Goal: Task Accomplishment & Management: Complete application form

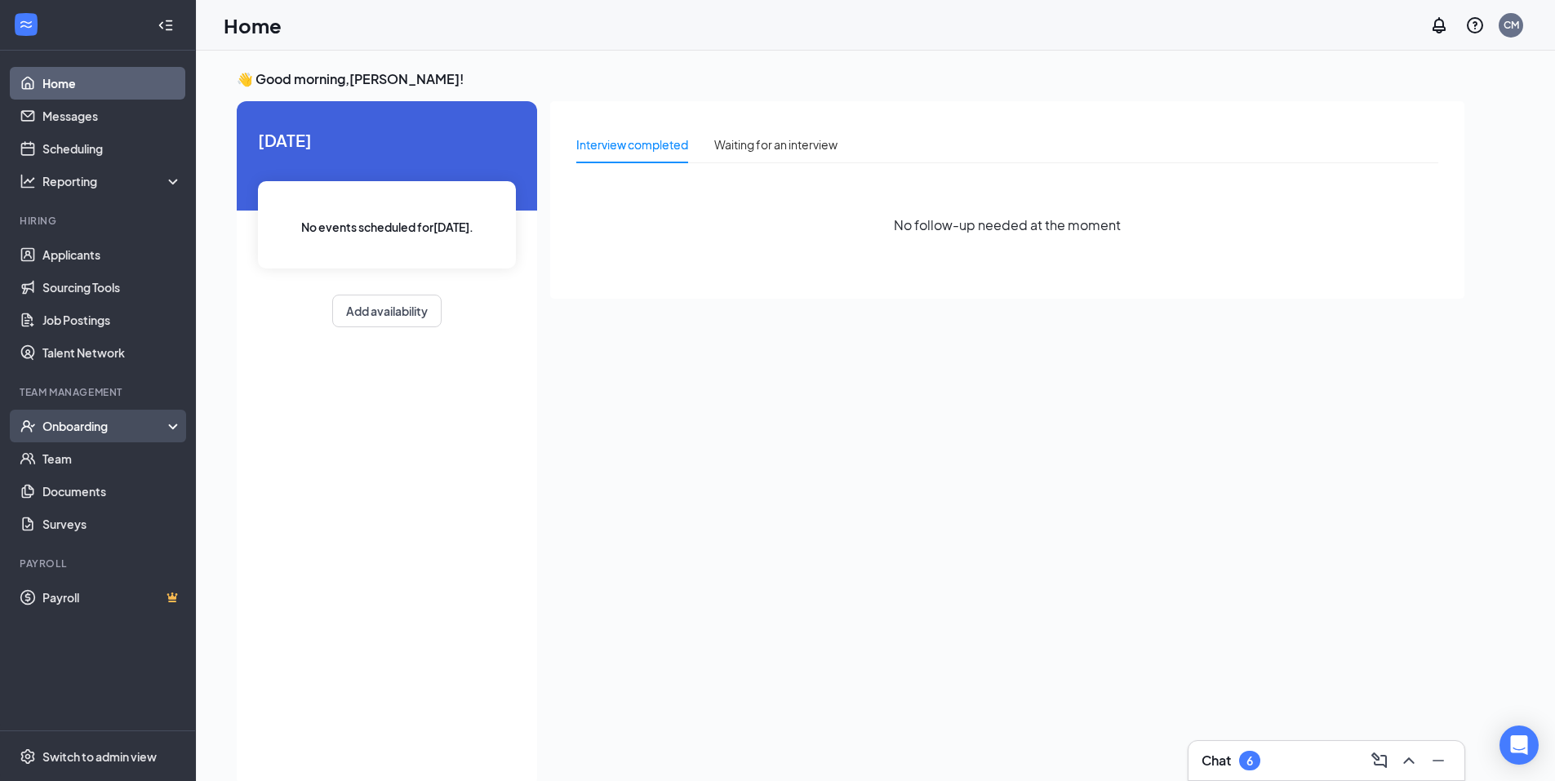
click at [106, 438] on div "Onboarding" at bounding box center [98, 426] width 196 height 33
click at [89, 460] on link "Overview" at bounding box center [112, 459] width 140 height 33
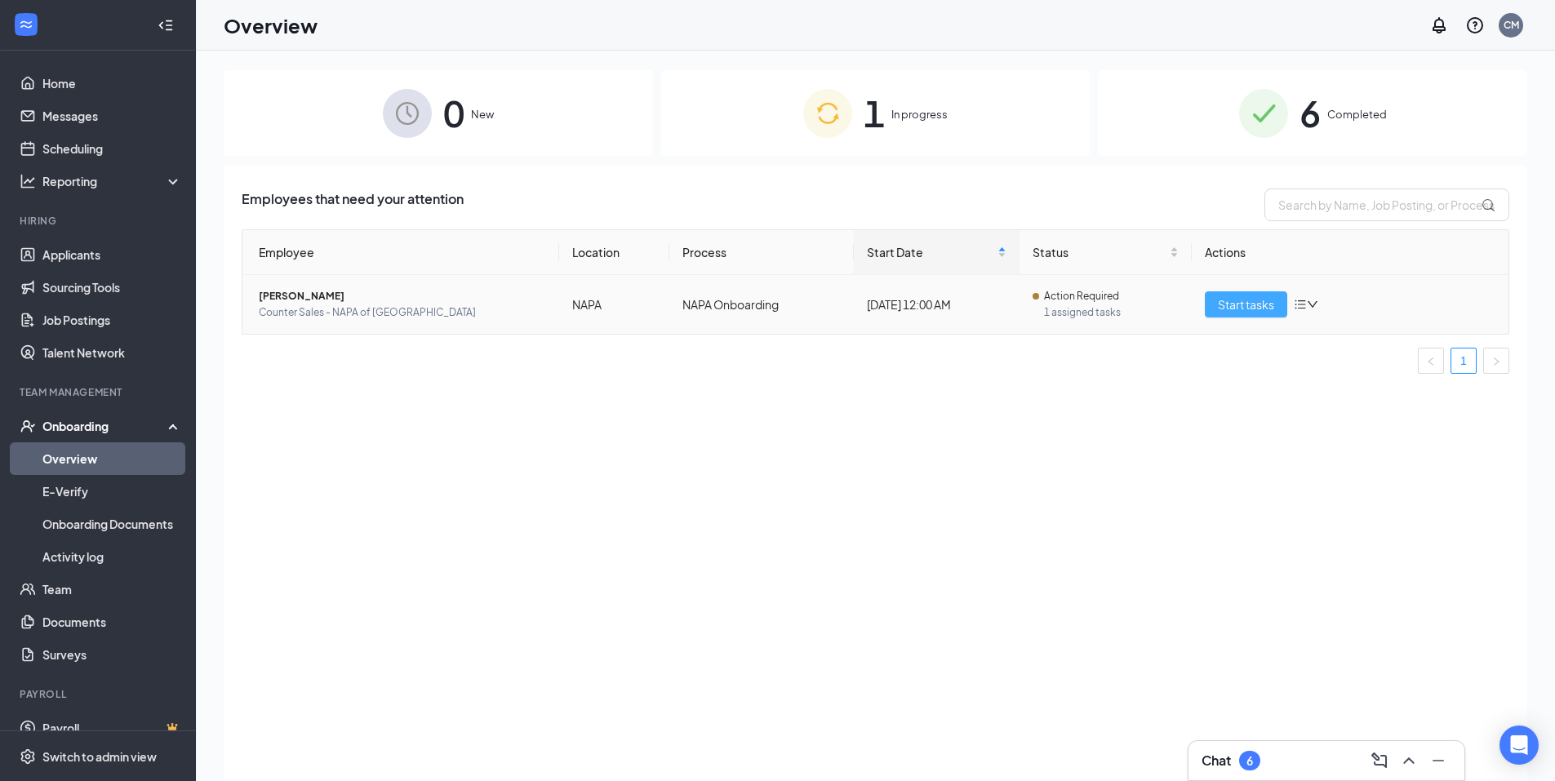
click at [1238, 311] on span "Start tasks" at bounding box center [1246, 305] width 56 height 18
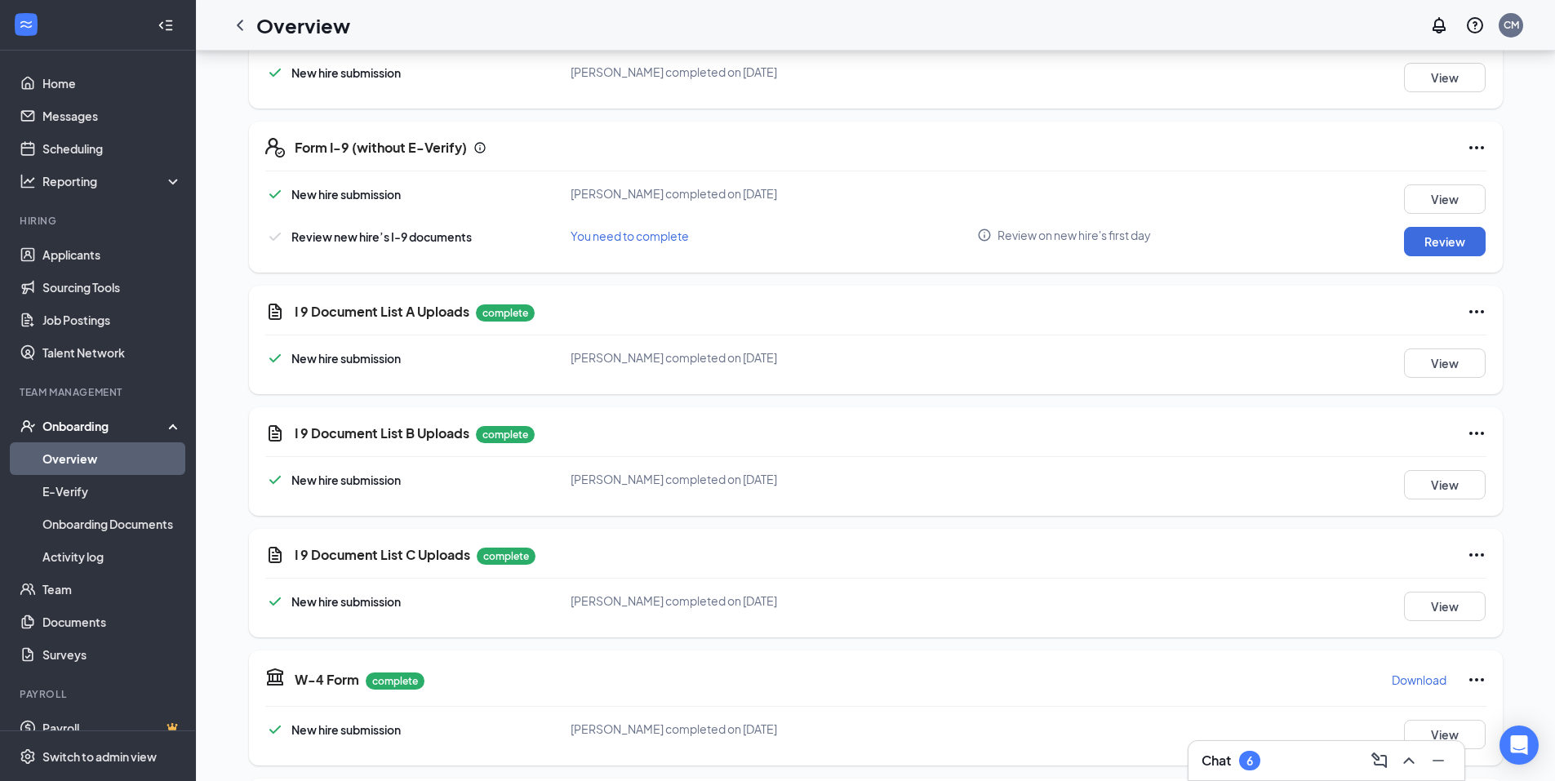
scroll to position [290, 0]
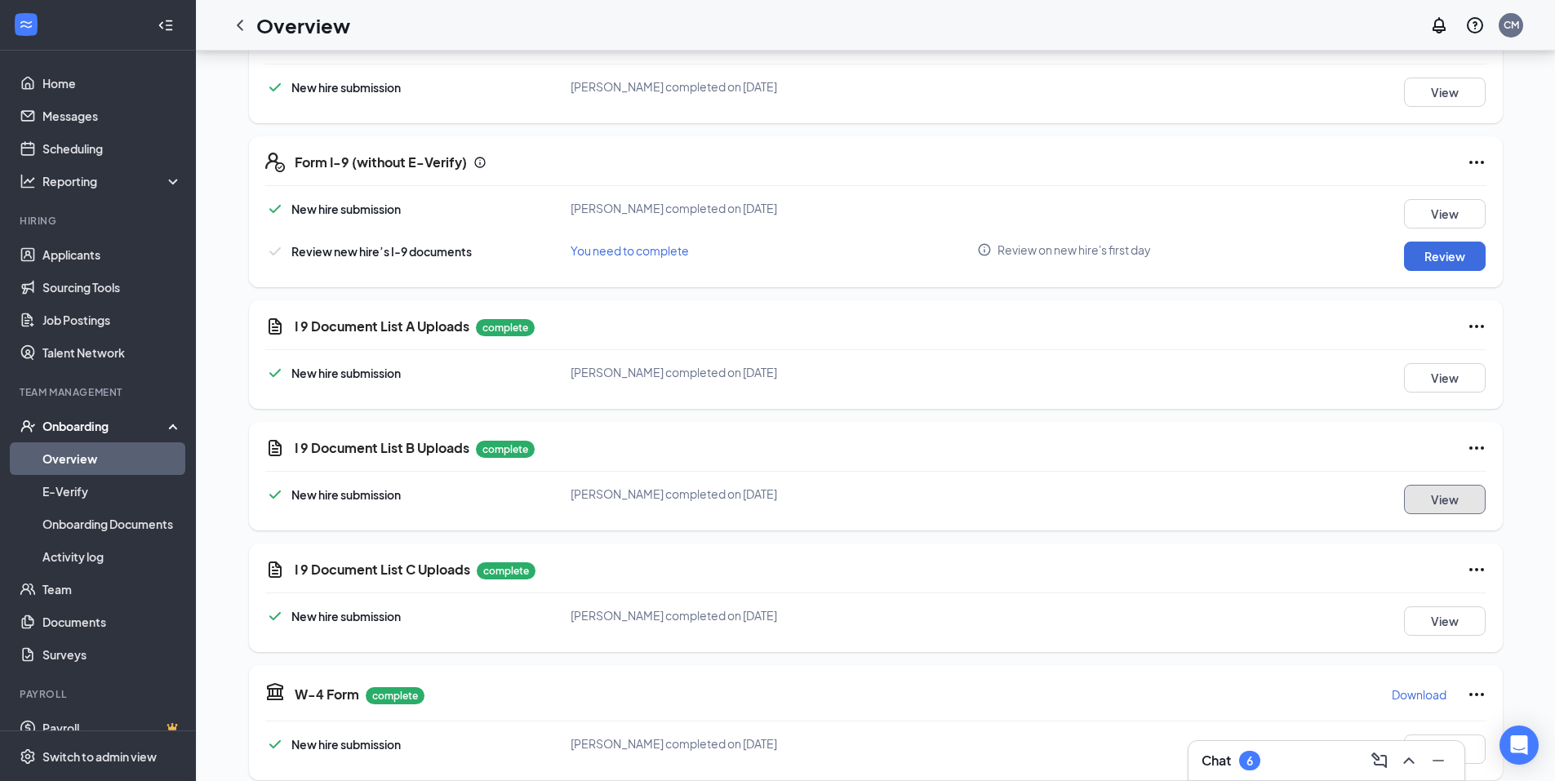
click at [1458, 496] on button "View" at bounding box center [1445, 499] width 82 height 29
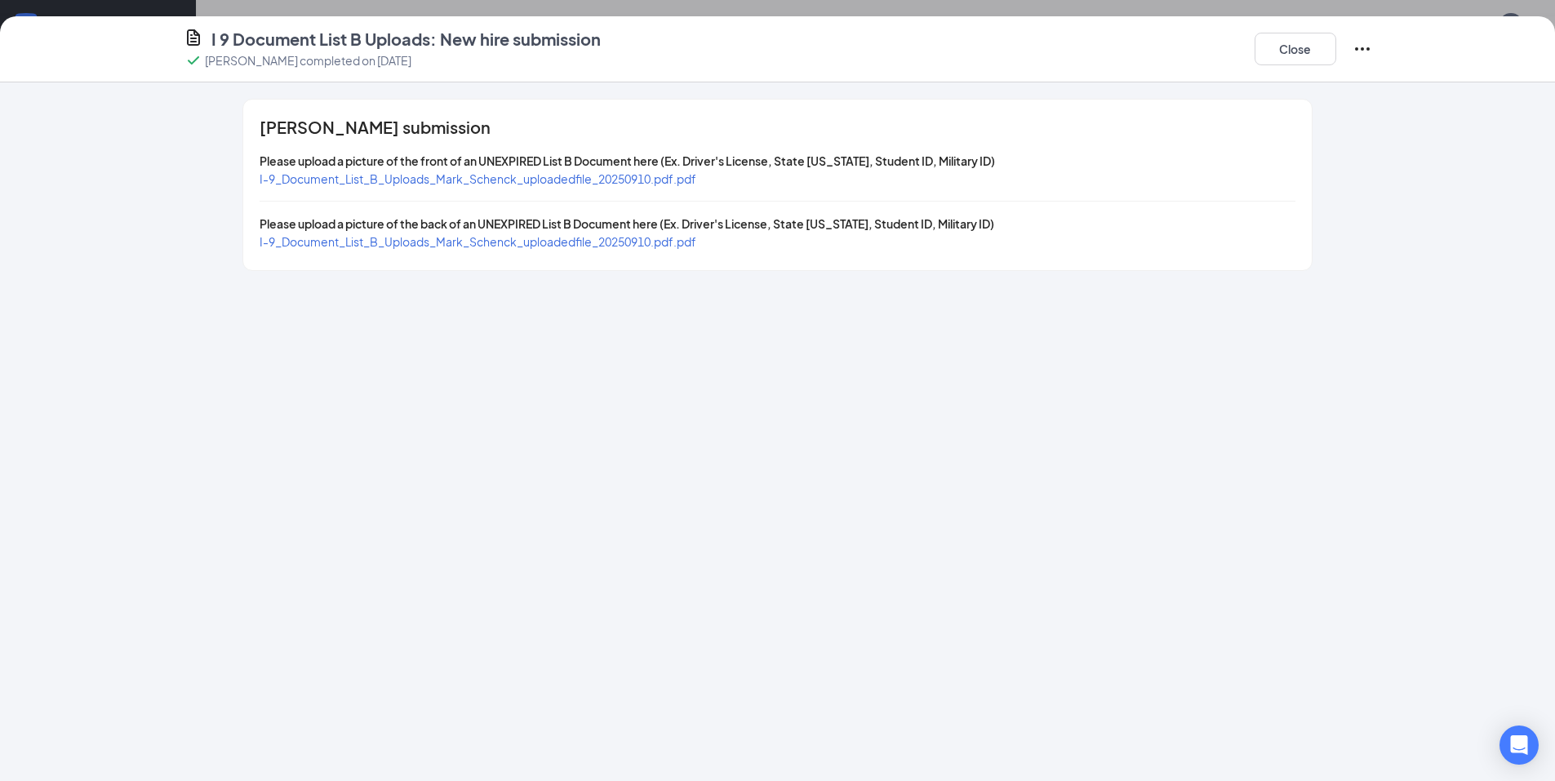
click at [552, 176] on span "I-9_Document_List_B_Uploads_Mark_Schenck_uploadedfile_20250910.pdf.pdf" at bounding box center [478, 178] width 437 height 15
click at [1310, 57] on button "Close" at bounding box center [1296, 49] width 82 height 33
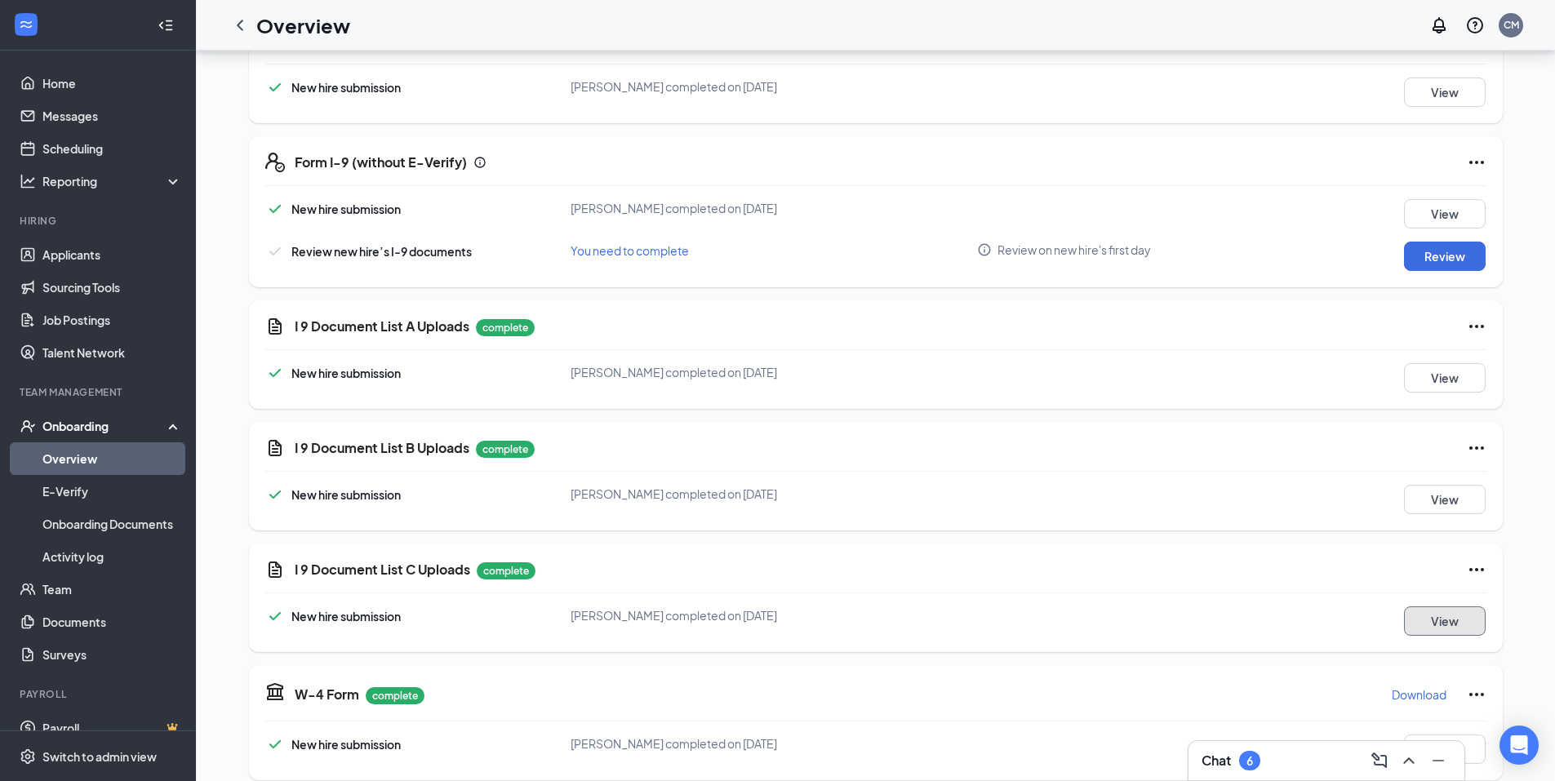
click at [1440, 614] on button "View" at bounding box center [1445, 621] width 82 height 29
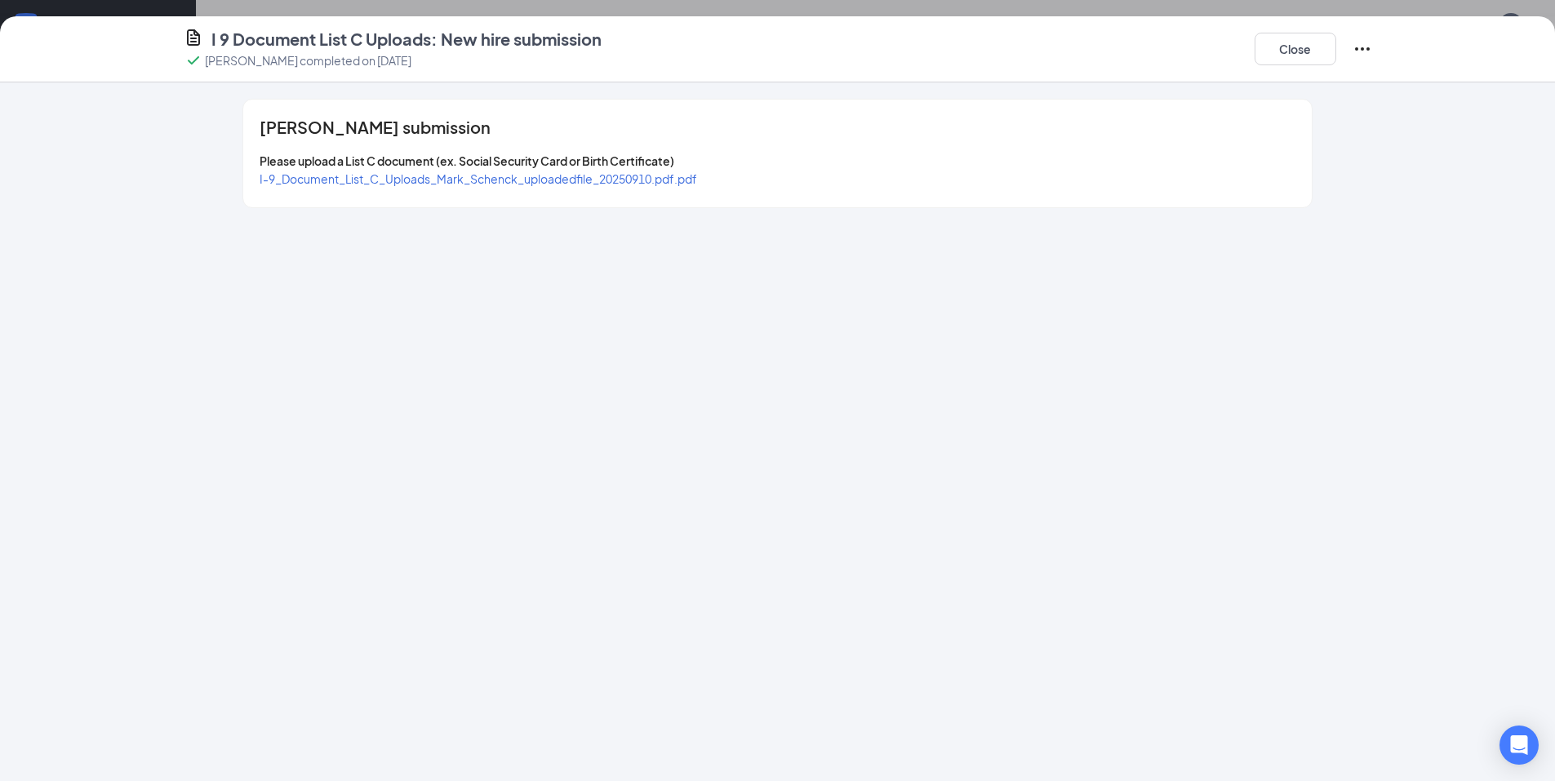
click at [417, 180] on span "I-9_Document_List_C_Uploads_Mark_Schenck_uploadedfile_20250910.pdf.pdf" at bounding box center [479, 178] width 438 height 15
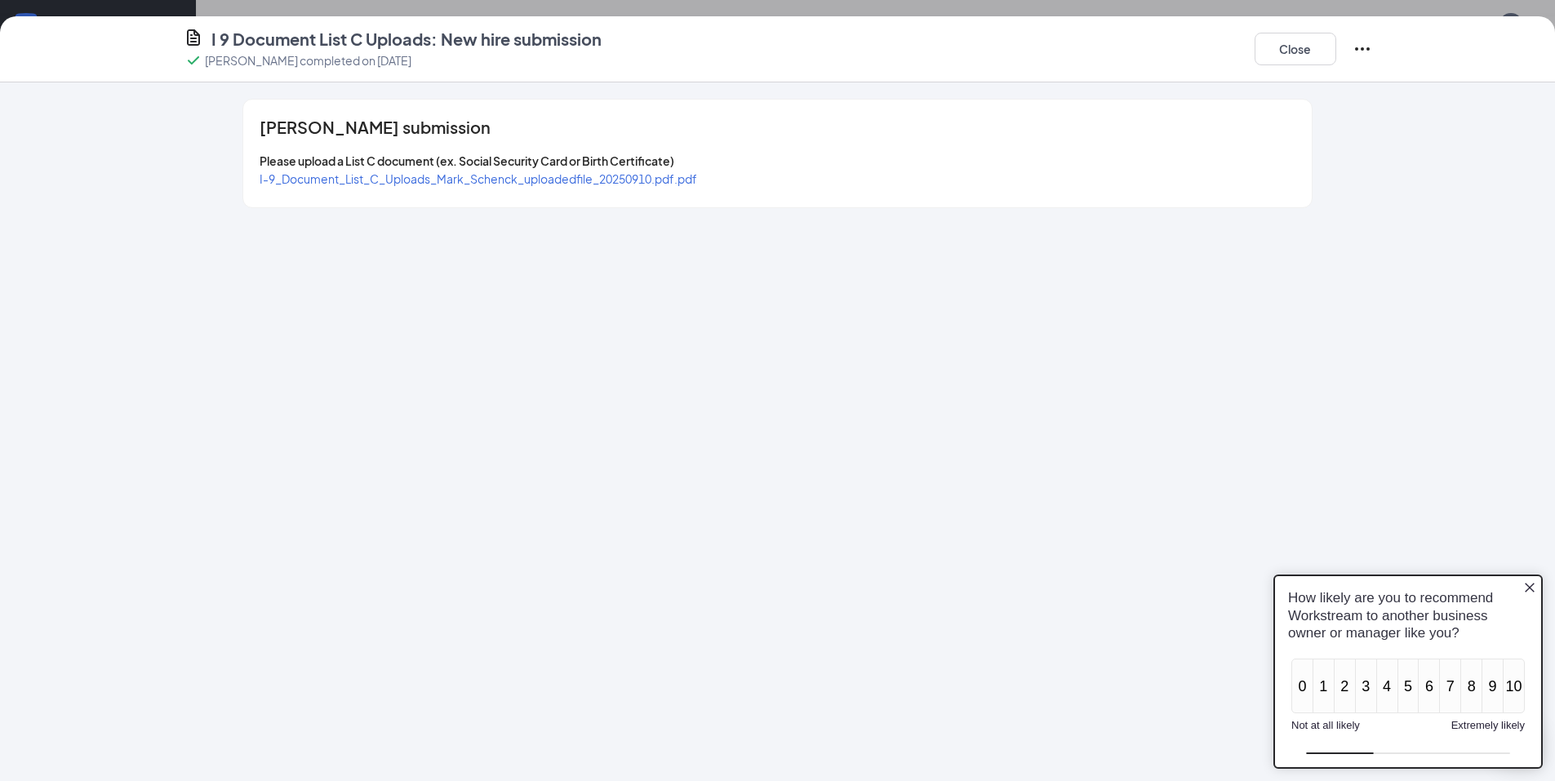
scroll to position [0, 0]
click at [1310, 51] on button "Close" at bounding box center [1296, 49] width 82 height 33
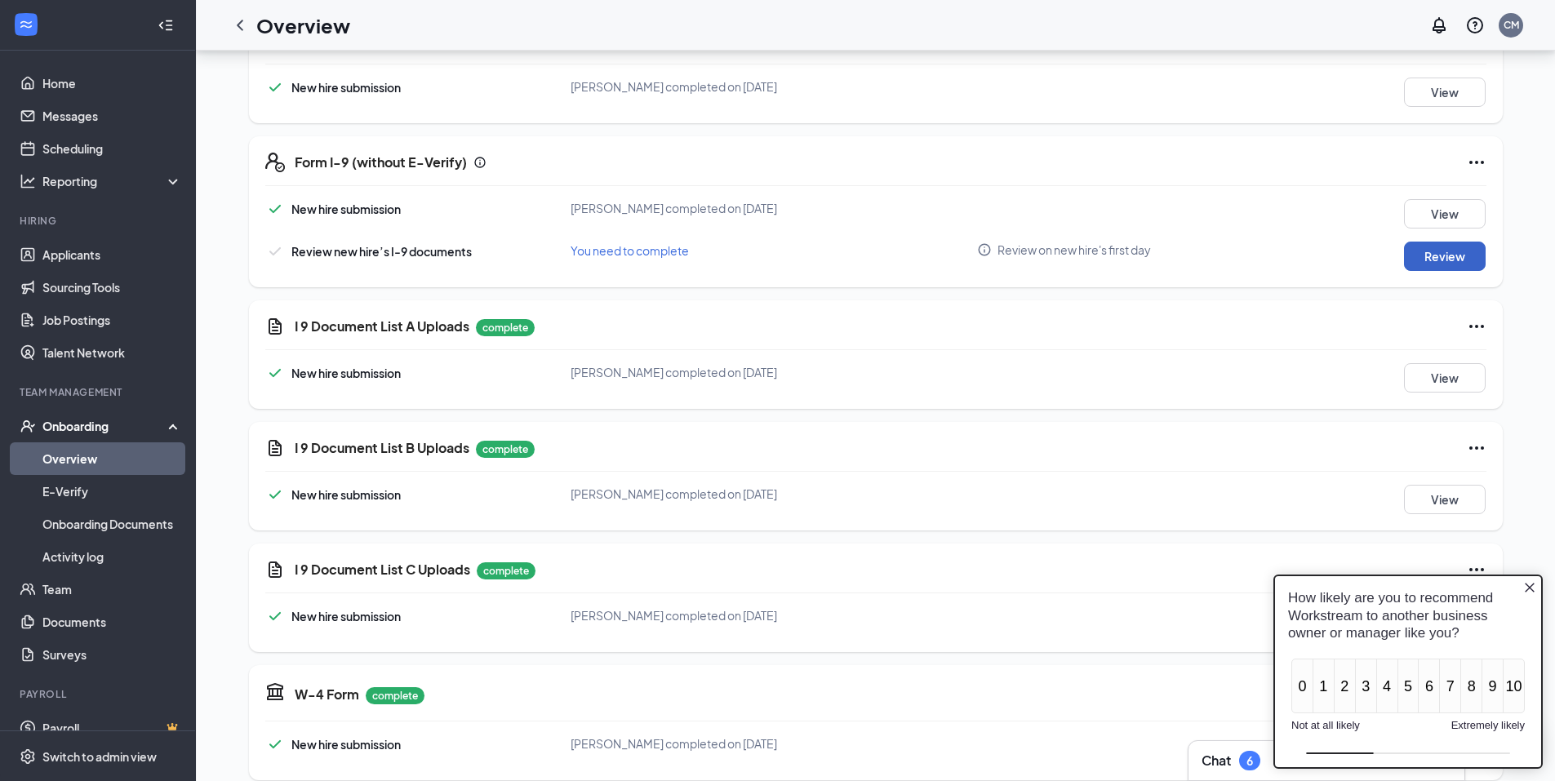
click at [1451, 253] on button "Review" at bounding box center [1445, 256] width 82 height 29
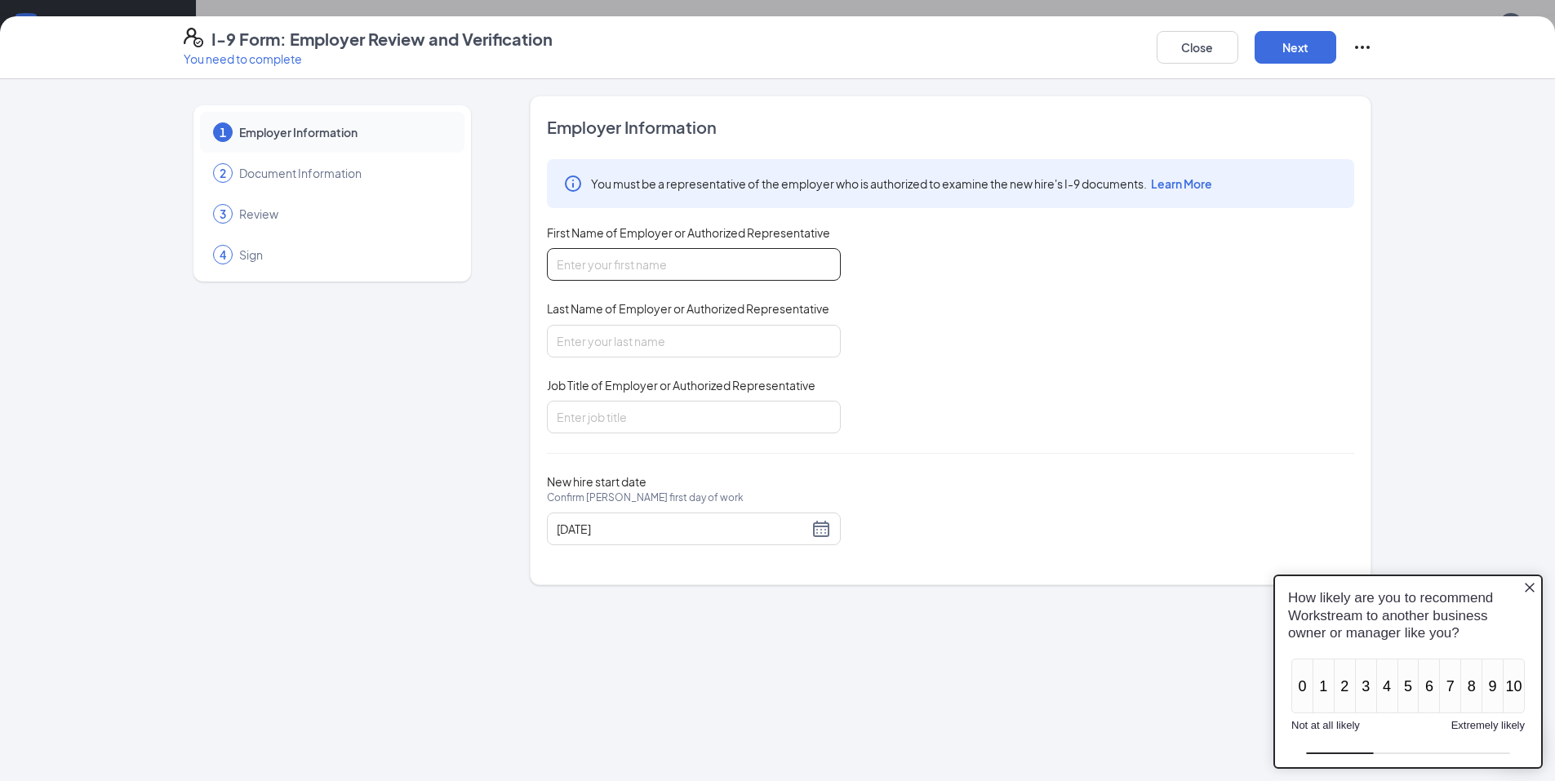
click at [659, 274] on input "First Name of Employer or Authorized Representative" at bounding box center [694, 264] width 294 height 33
type input "[PERSON_NAME]"
type input "Manager"
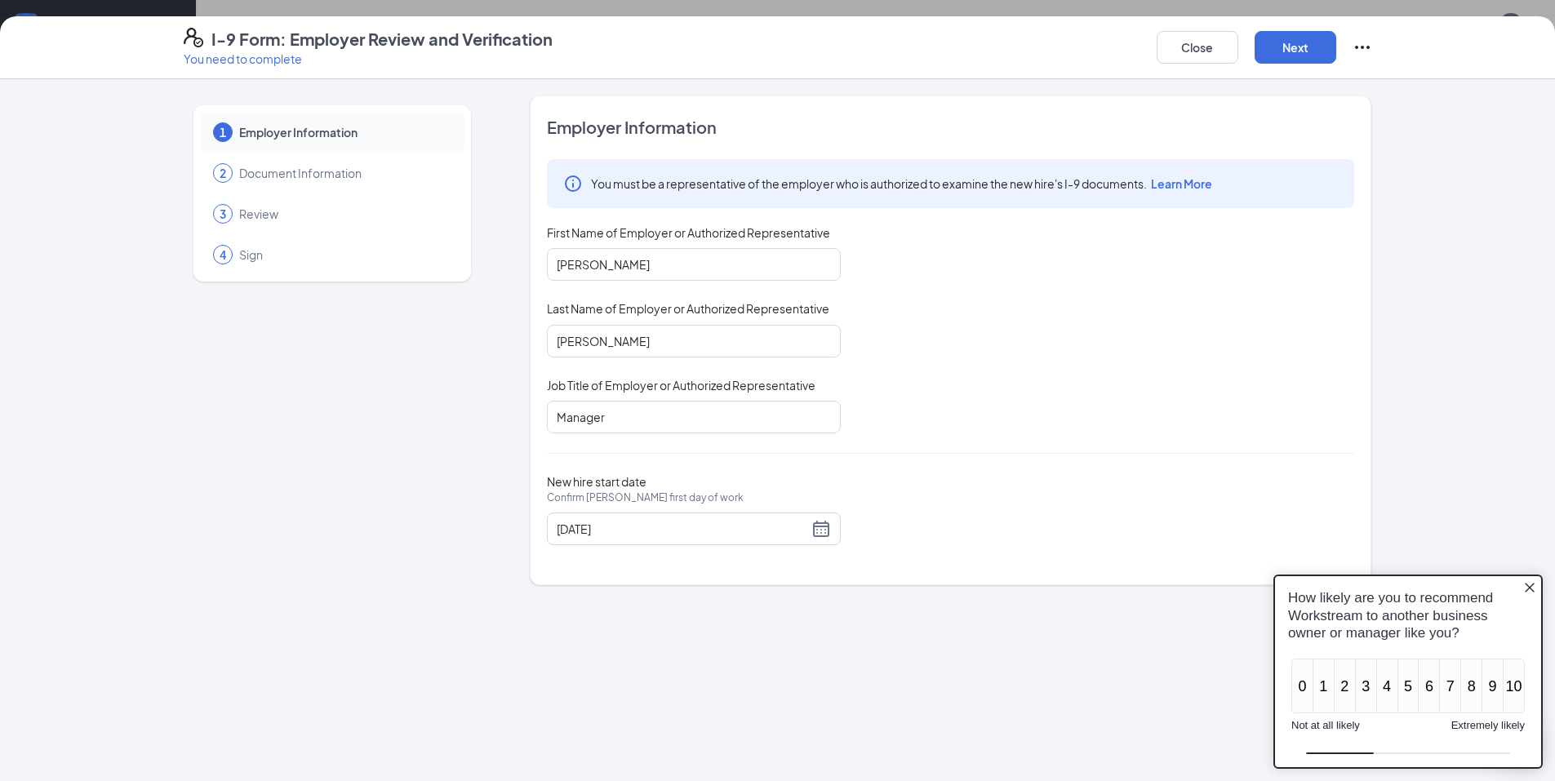
drag, startPoint x: 1007, startPoint y: 554, endPoint x: 1047, endPoint y: 630, distance: 85.8
click at [1007, 554] on div "Employer Information You must be a representative of the employer who is author…" at bounding box center [950, 340] width 807 height 449
click at [1528, 585] on icon "Close button" at bounding box center [1530, 588] width 10 height 10
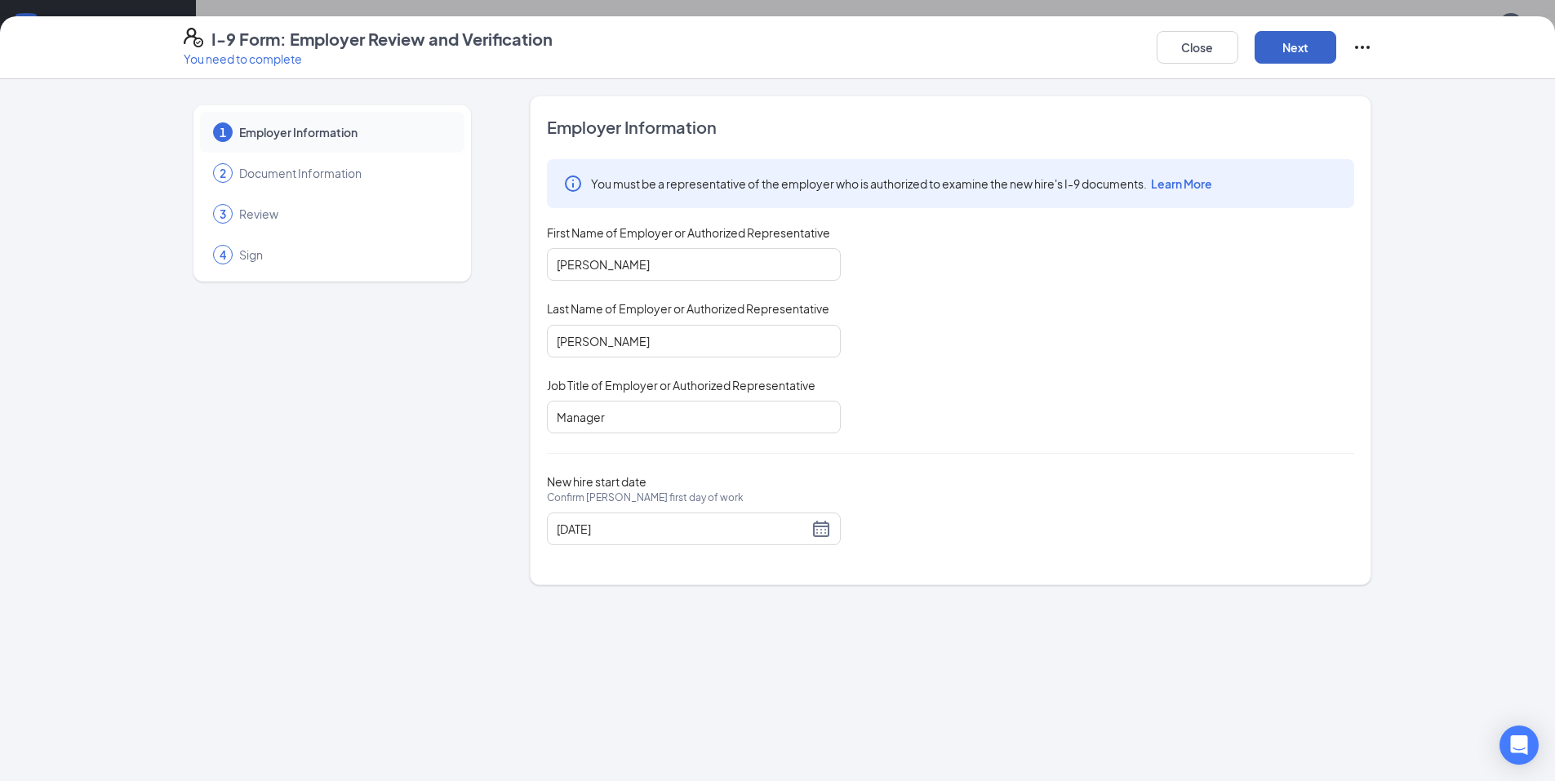
click at [1315, 40] on button "Next" at bounding box center [1296, 47] width 82 height 33
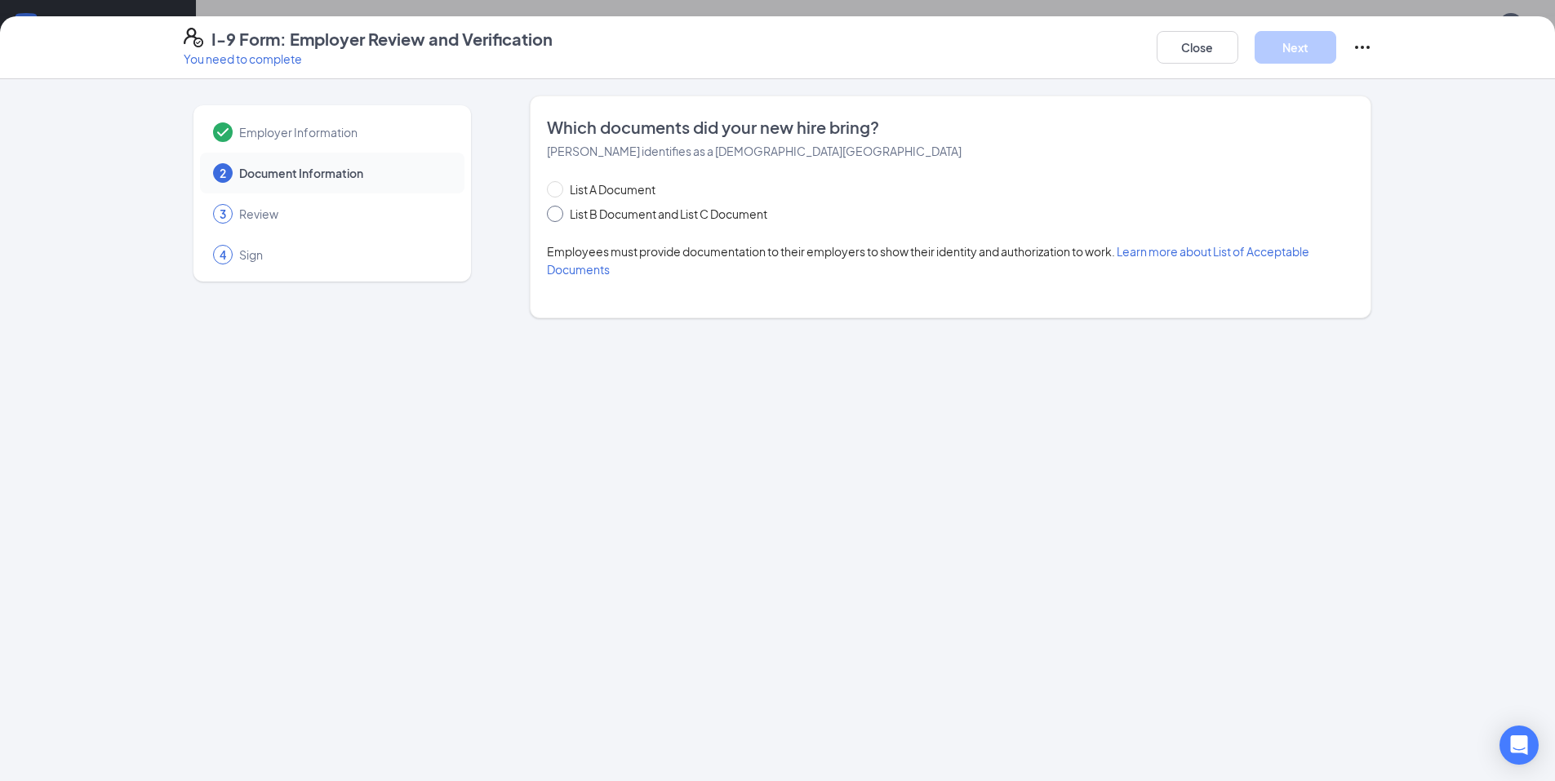
click at [563, 212] on span at bounding box center [555, 214] width 16 height 16
click at [558, 212] on input "List B Document and List C Document" at bounding box center [552, 211] width 11 height 11
radio input "true"
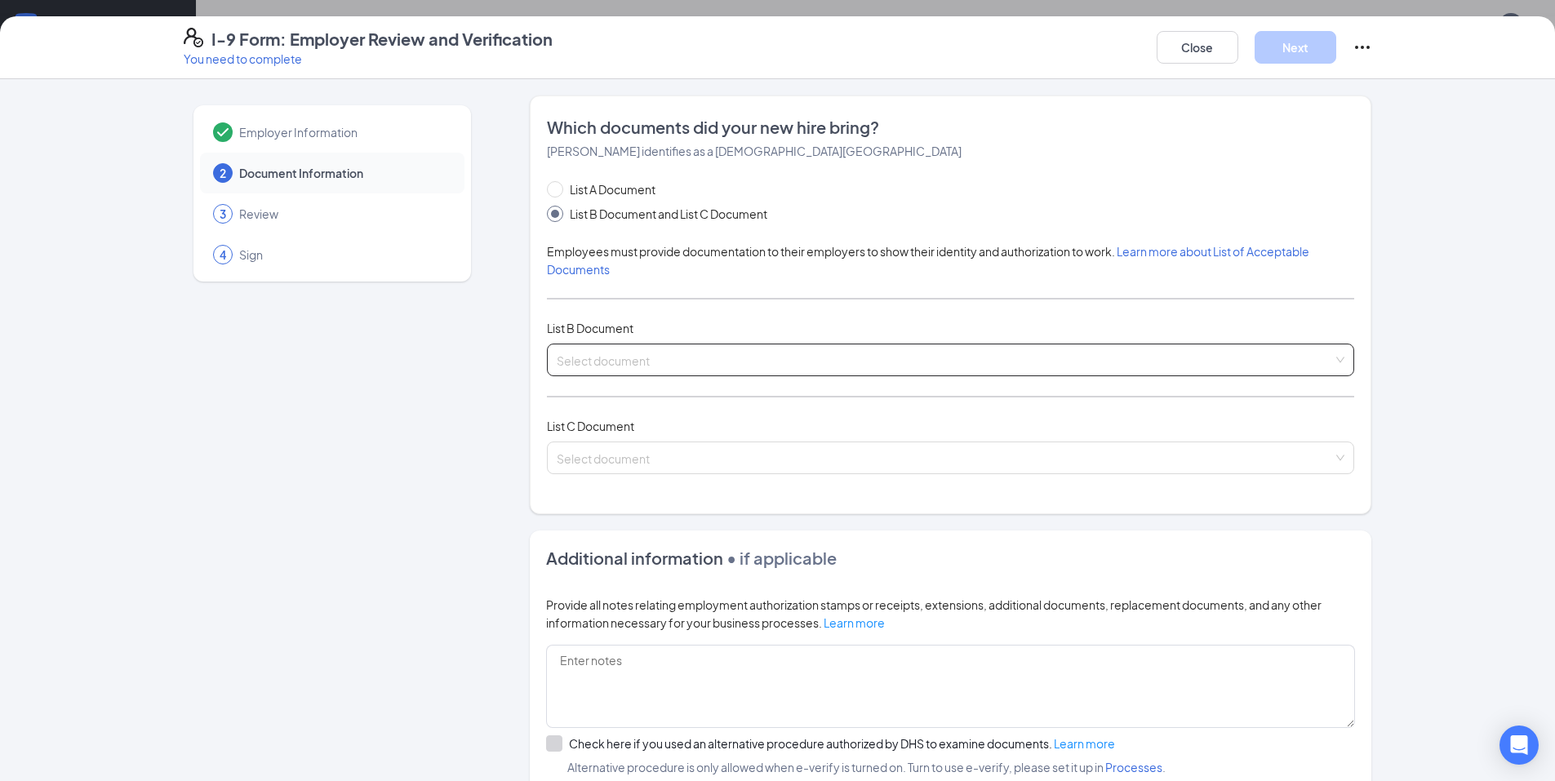
click at [644, 363] on input "search" at bounding box center [945, 357] width 776 height 24
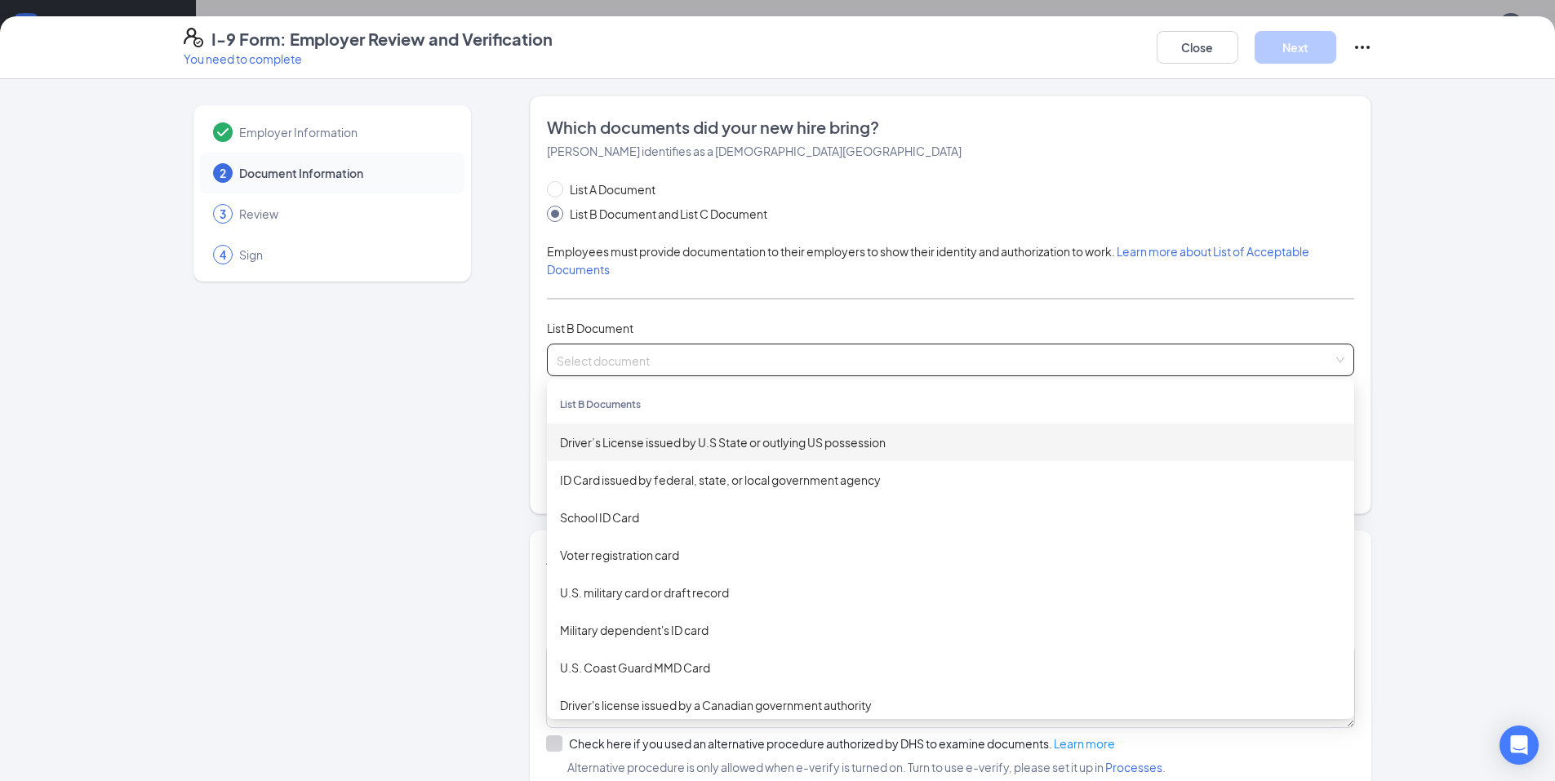
click at [615, 443] on div "Driver’s License issued by U.S State or outlying US possession" at bounding box center [950, 443] width 781 height 18
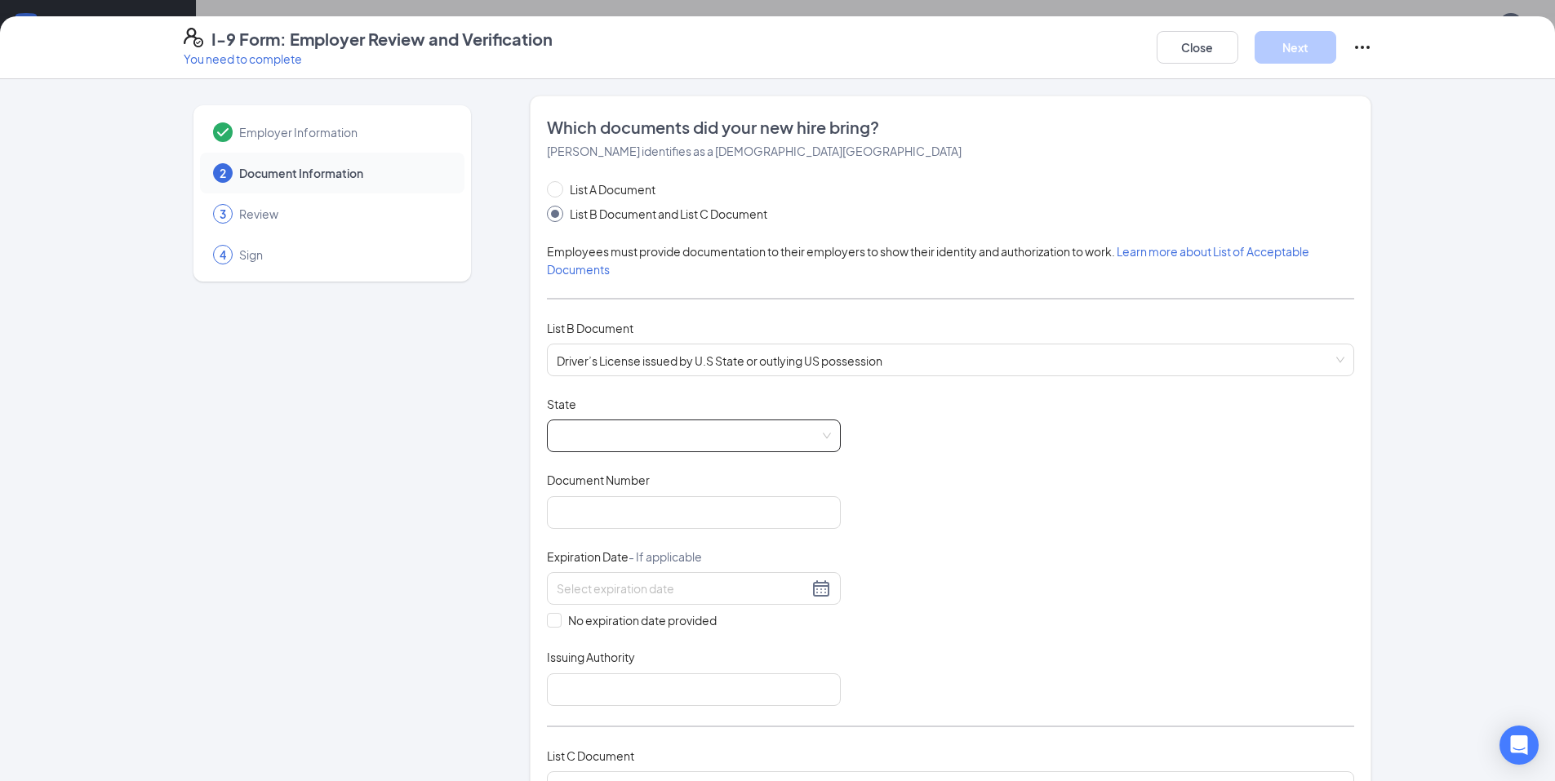
click at [691, 438] on span at bounding box center [694, 435] width 274 height 31
click at [588, 595] on div "[US_STATE]" at bounding box center [694, 592] width 268 height 18
click at [599, 518] on input "Document Number" at bounding box center [694, 512] width 294 height 33
click at [632, 518] on input "Document Number" at bounding box center [694, 512] width 294 height 33
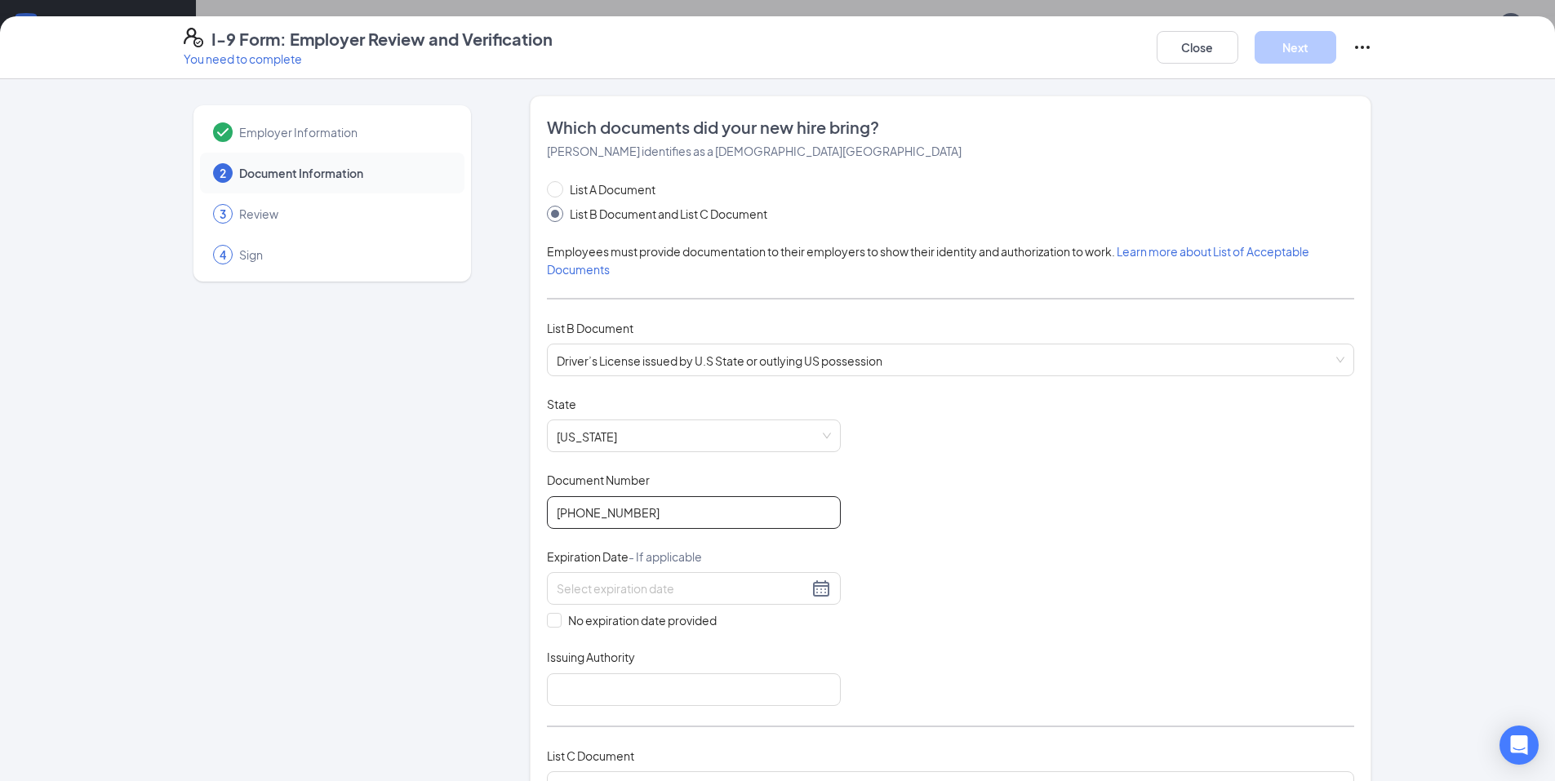
type input "[PHONE_NUMBER]"
click at [824, 585] on div at bounding box center [694, 589] width 274 height 20
click at [585, 597] on input at bounding box center [682, 589] width 251 height 18
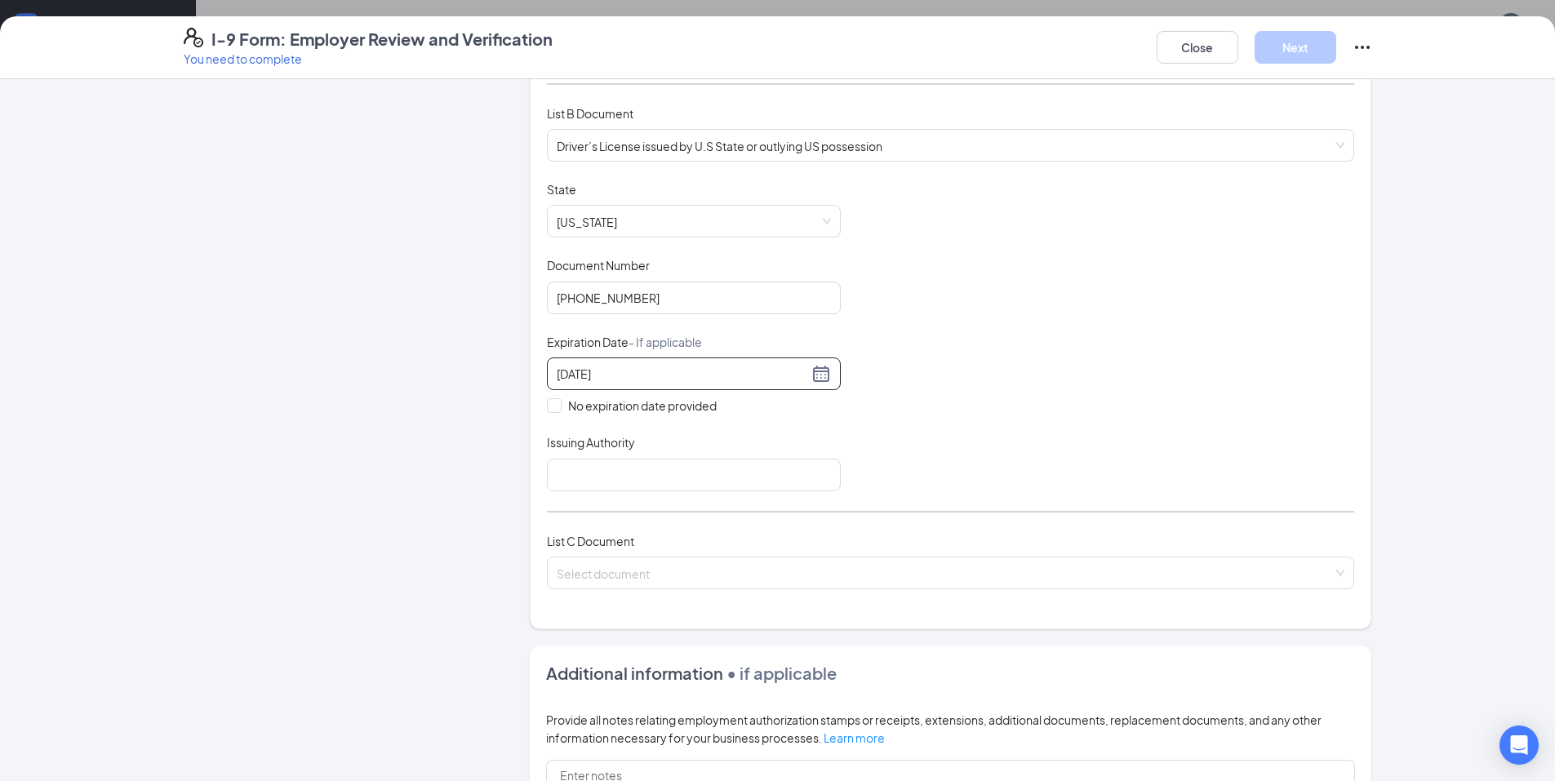
scroll to position [245, 0]
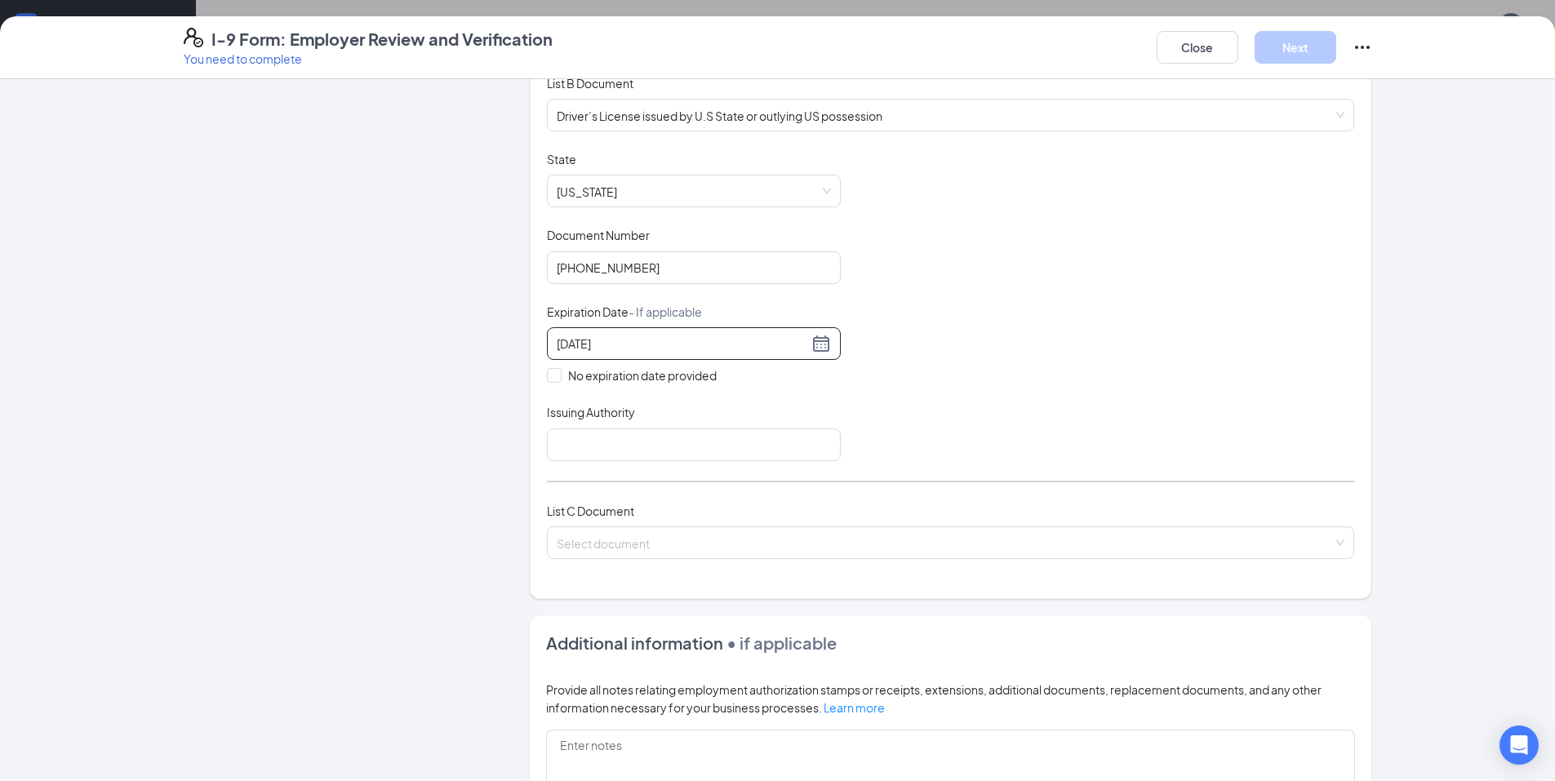
type input "[DATE]"
click at [563, 428] on div "Issuing Authority" at bounding box center [694, 432] width 294 height 56
click at [589, 445] on input "Issuing Authority" at bounding box center [694, 445] width 294 height 33
type input "State of [US_STATE]"
click at [880, 542] on input "search" at bounding box center [945, 539] width 776 height 24
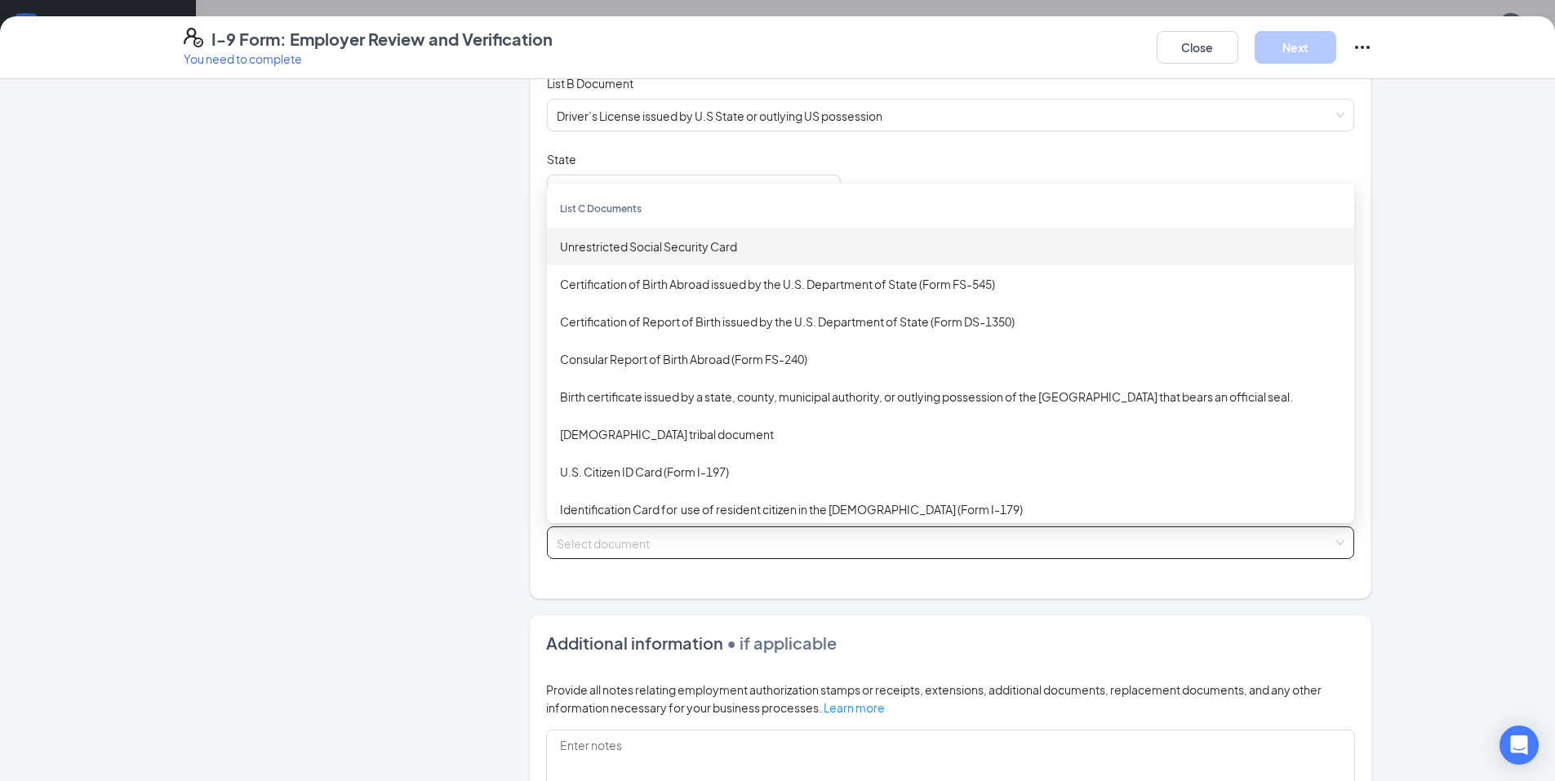
click at [664, 242] on div "Unrestricted Social Security Card" at bounding box center [950, 247] width 781 height 18
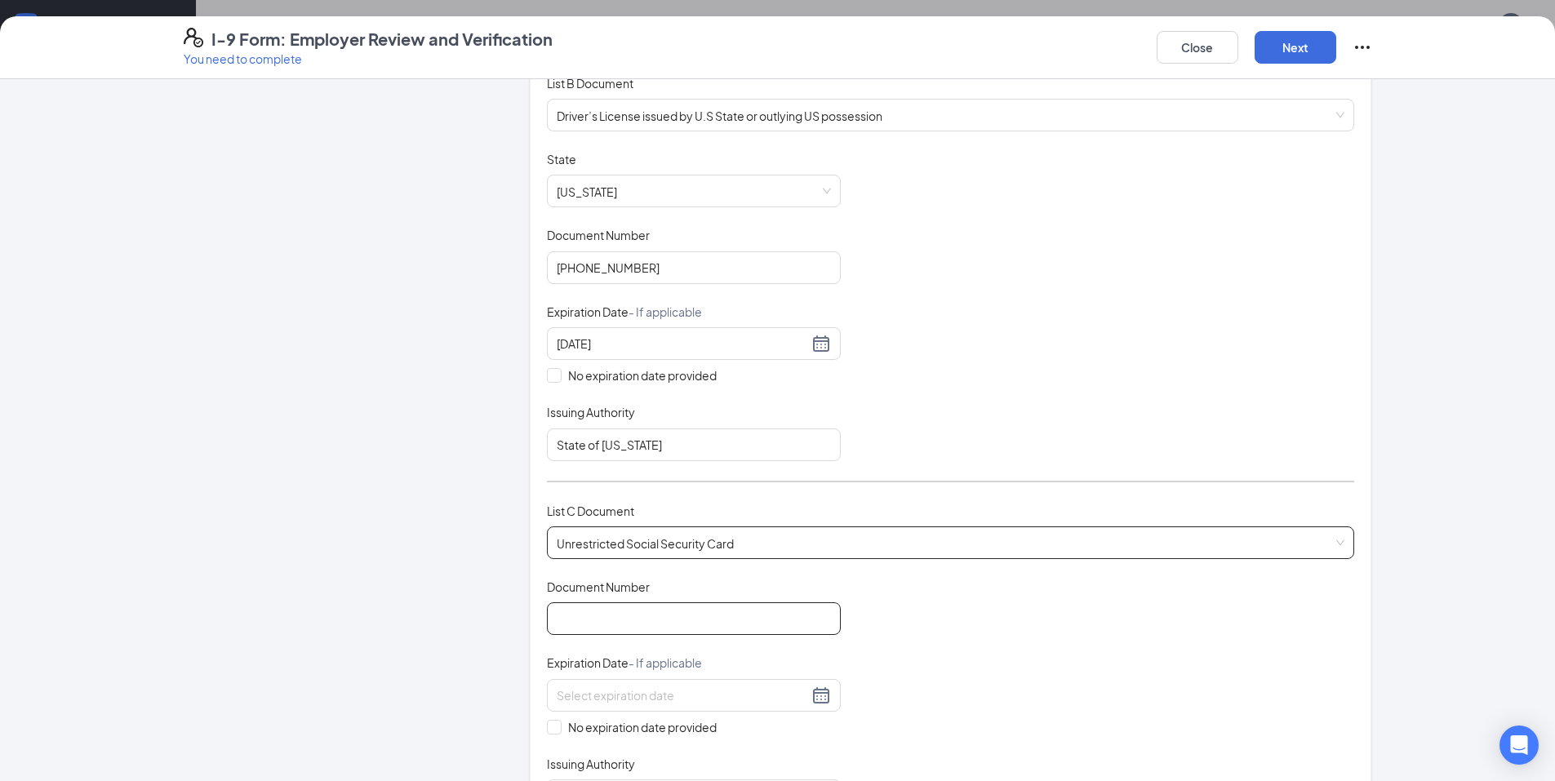
click at [575, 618] on input "Document Number" at bounding box center [694, 619] width 294 height 33
click at [599, 624] on input "Document Number" at bounding box center [694, 619] width 294 height 33
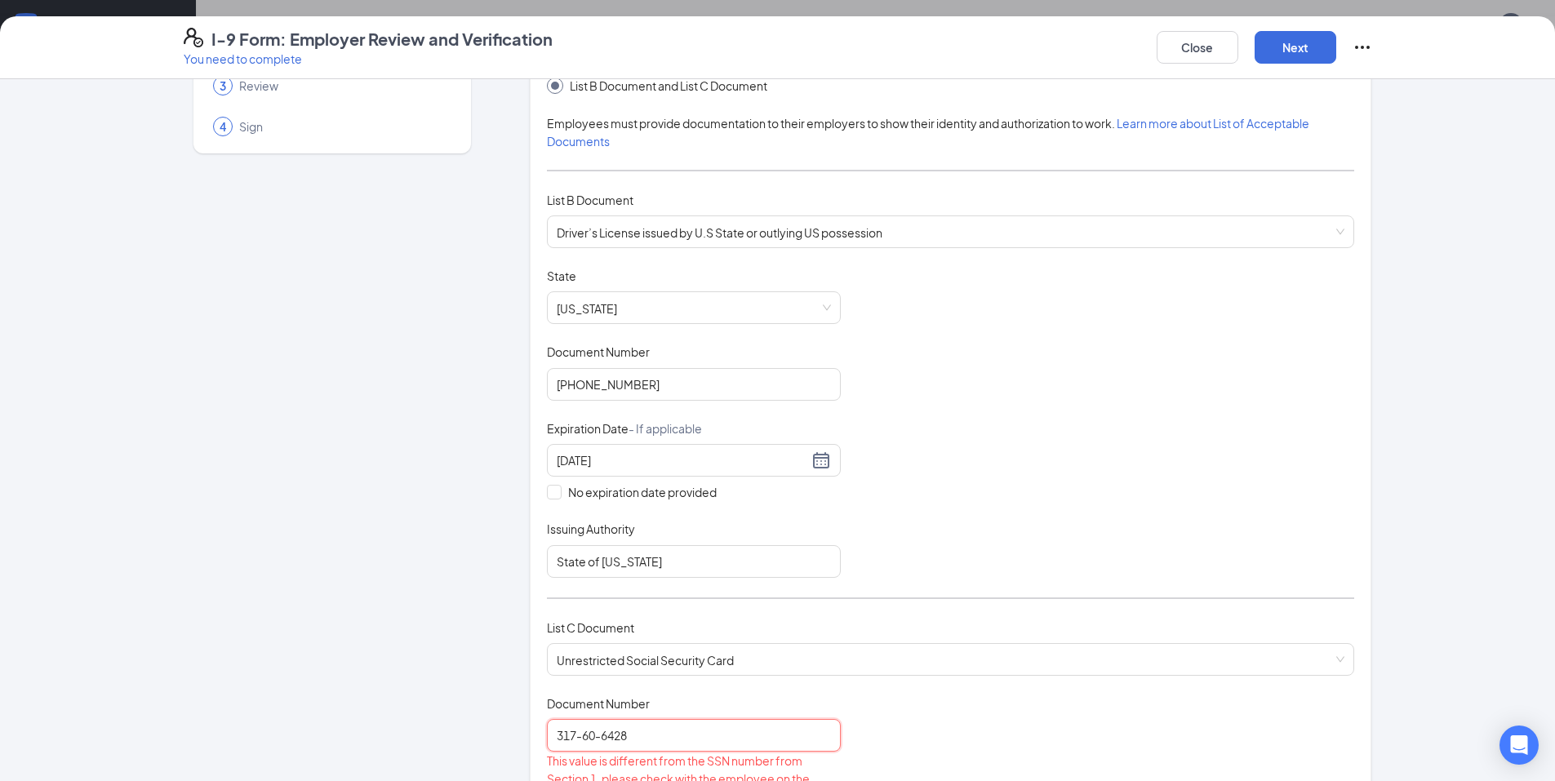
scroll to position [0, 0]
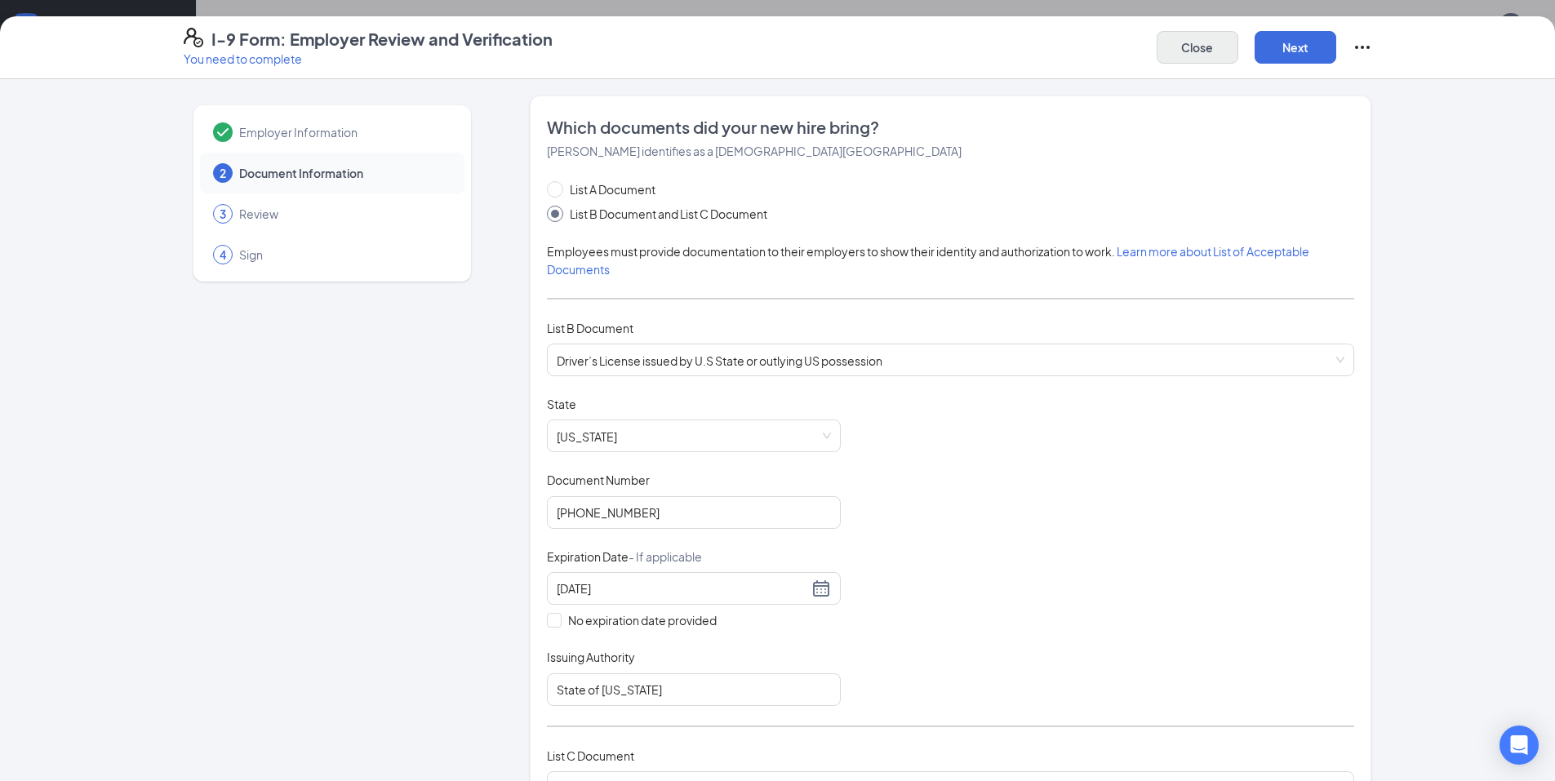
type input "317-60-6428"
click at [1206, 50] on button "Close" at bounding box center [1198, 47] width 82 height 33
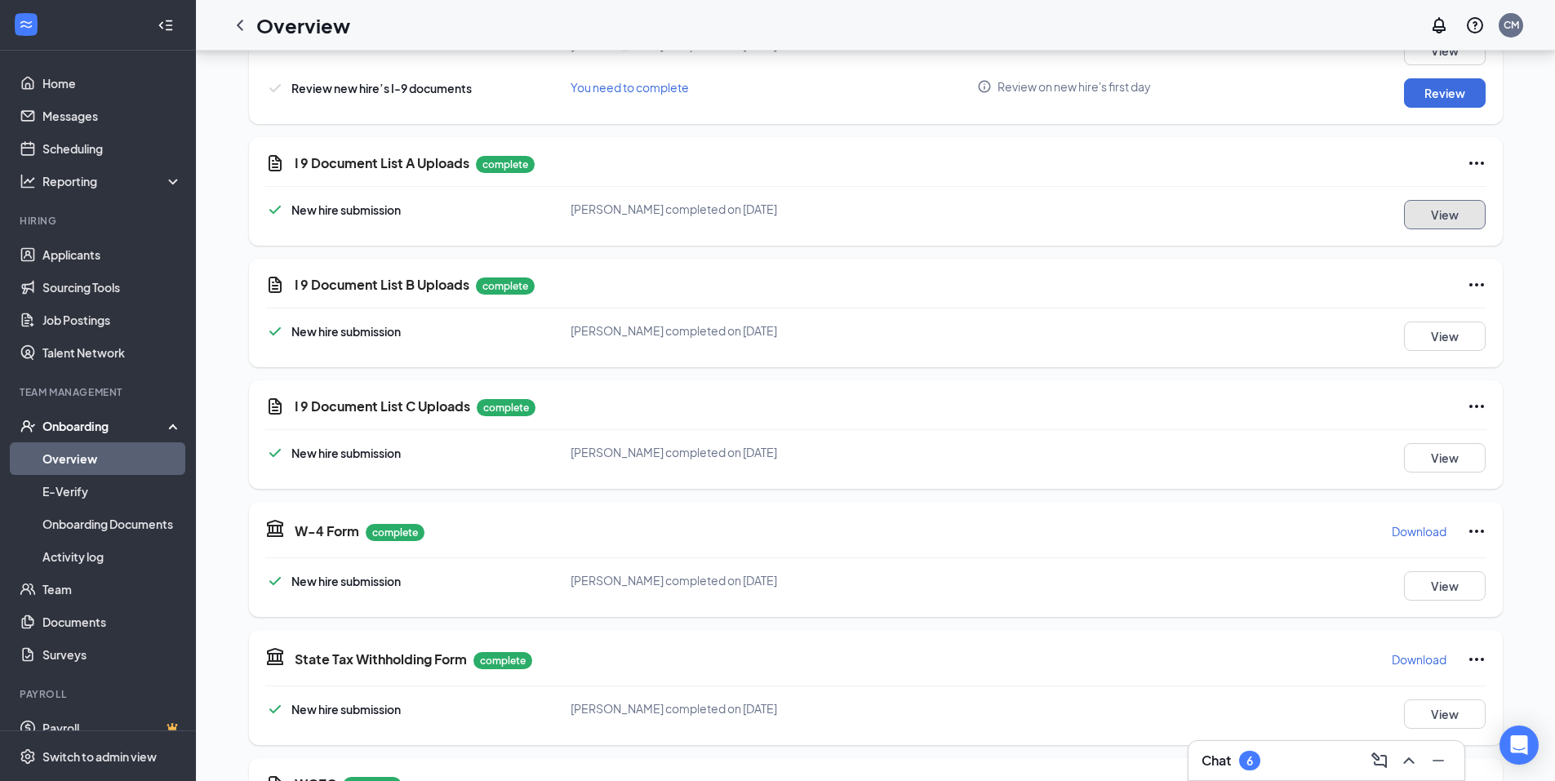
click at [1445, 222] on button "View" at bounding box center [1445, 214] width 82 height 29
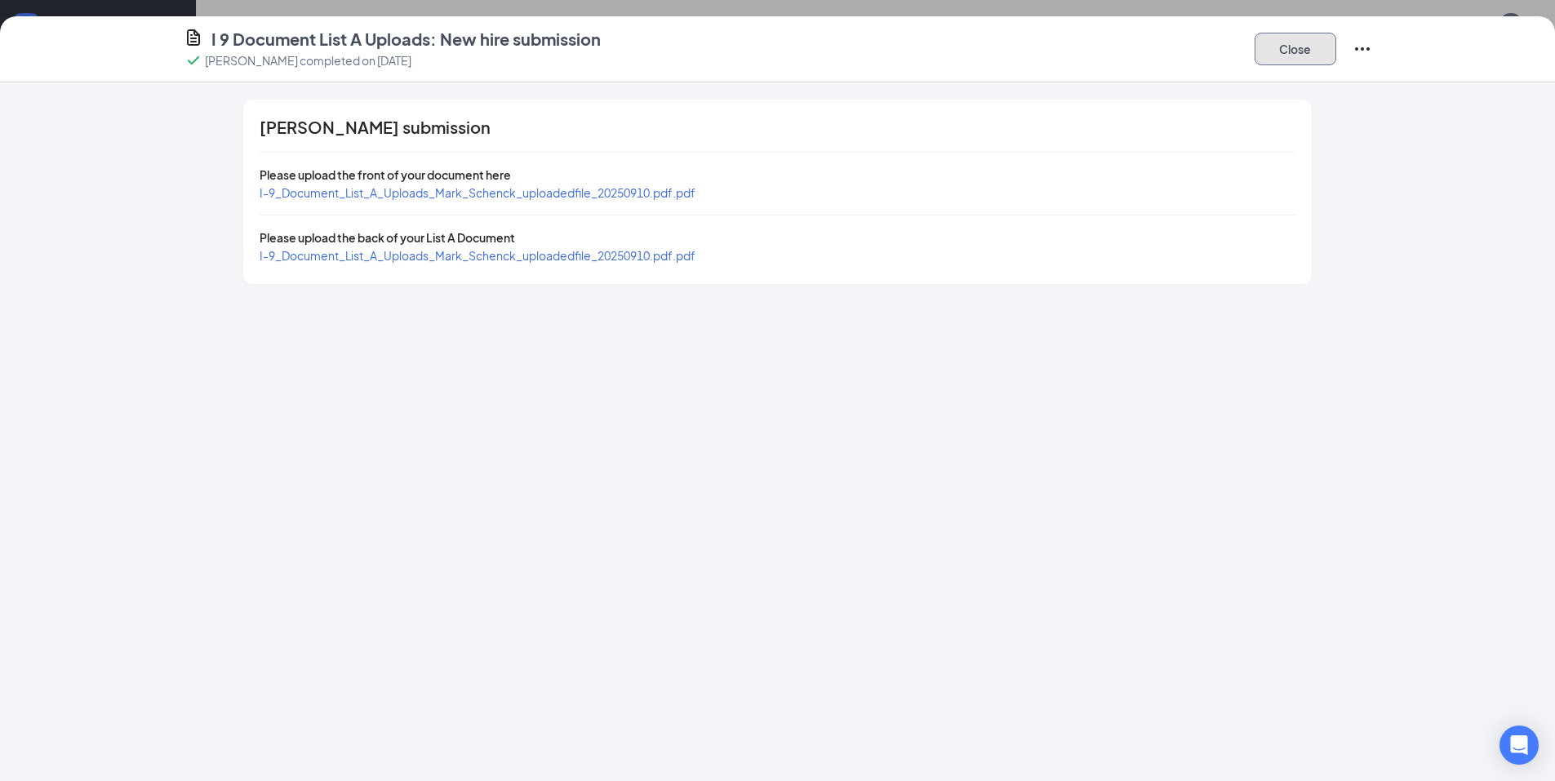
click at [1305, 60] on button "Close" at bounding box center [1296, 49] width 82 height 33
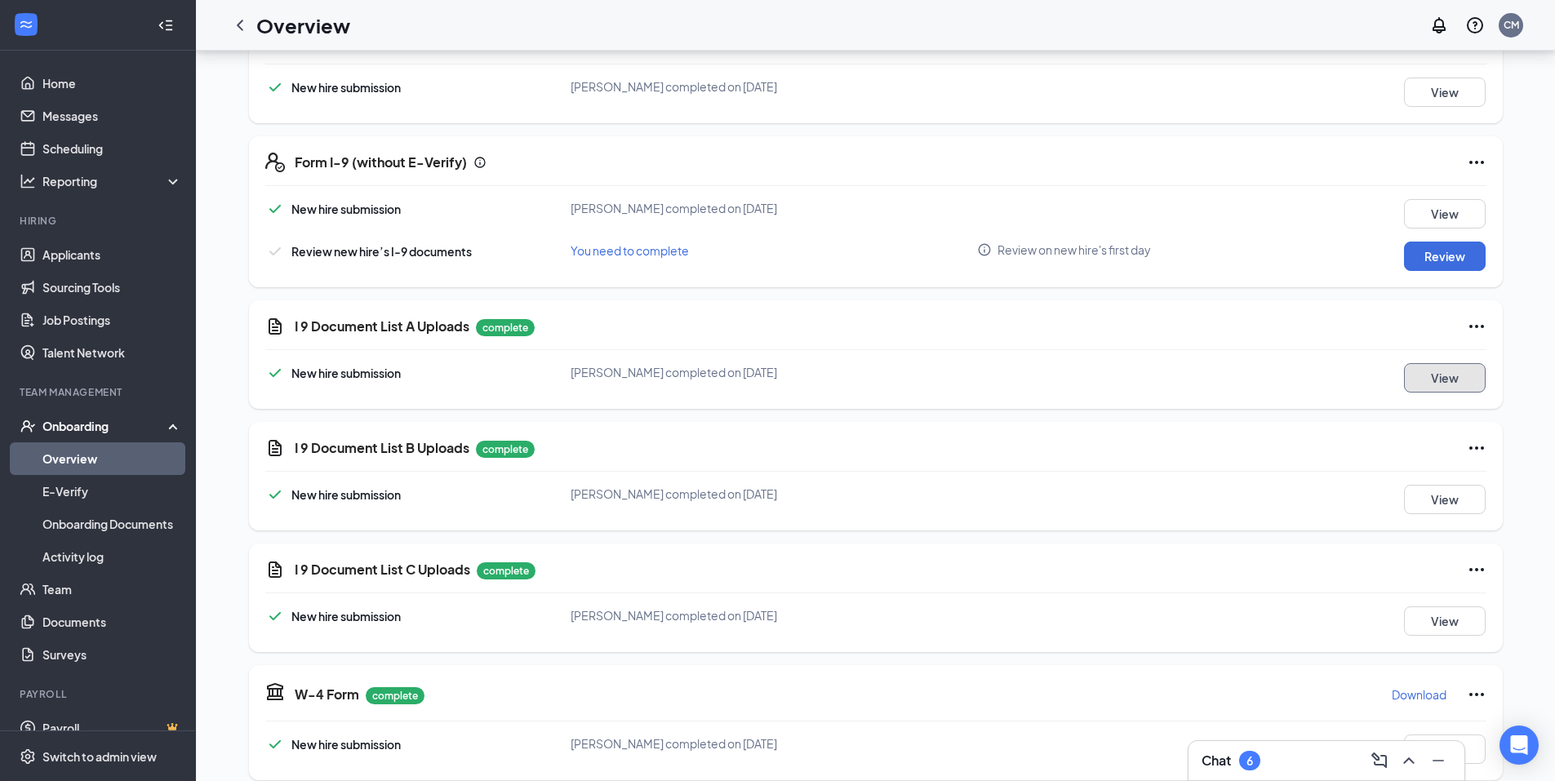
scroll to position [208, 0]
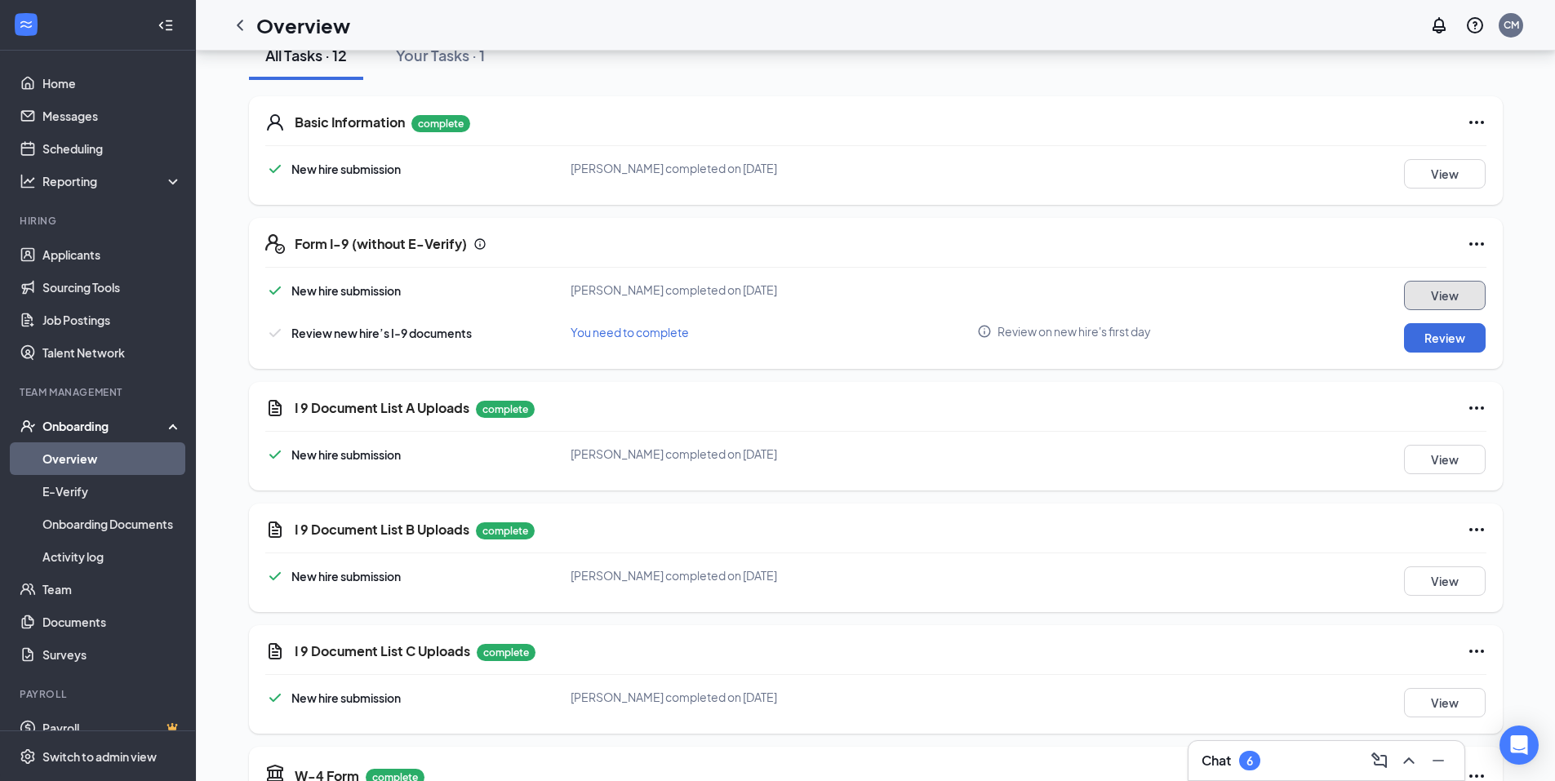
click at [1451, 292] on button "View" at bounding box center [1445, 295] width 82 height 29
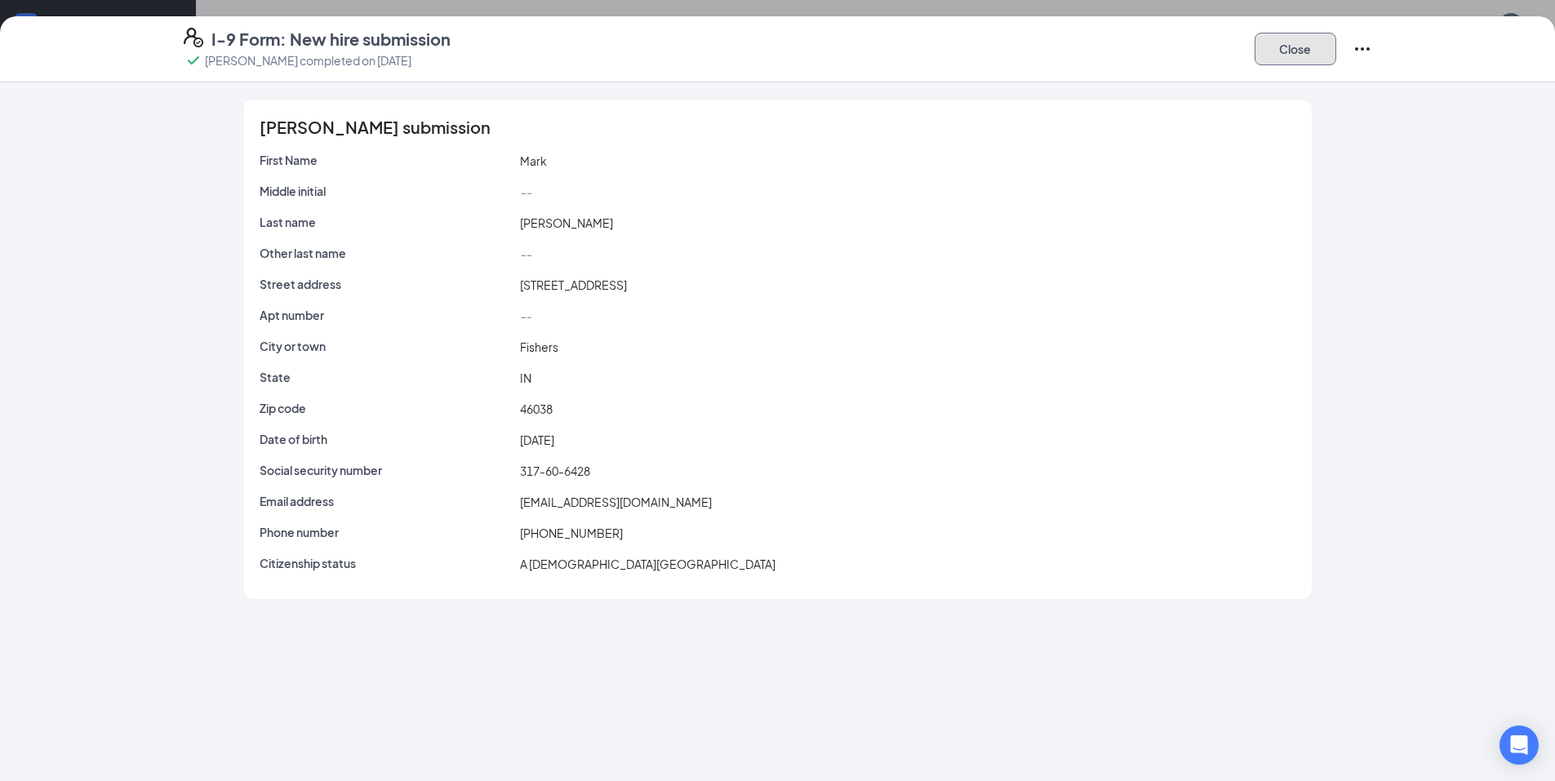
click at [1287, 48] on button "Close" at bounding box center [1296, 49] width 82 height 33
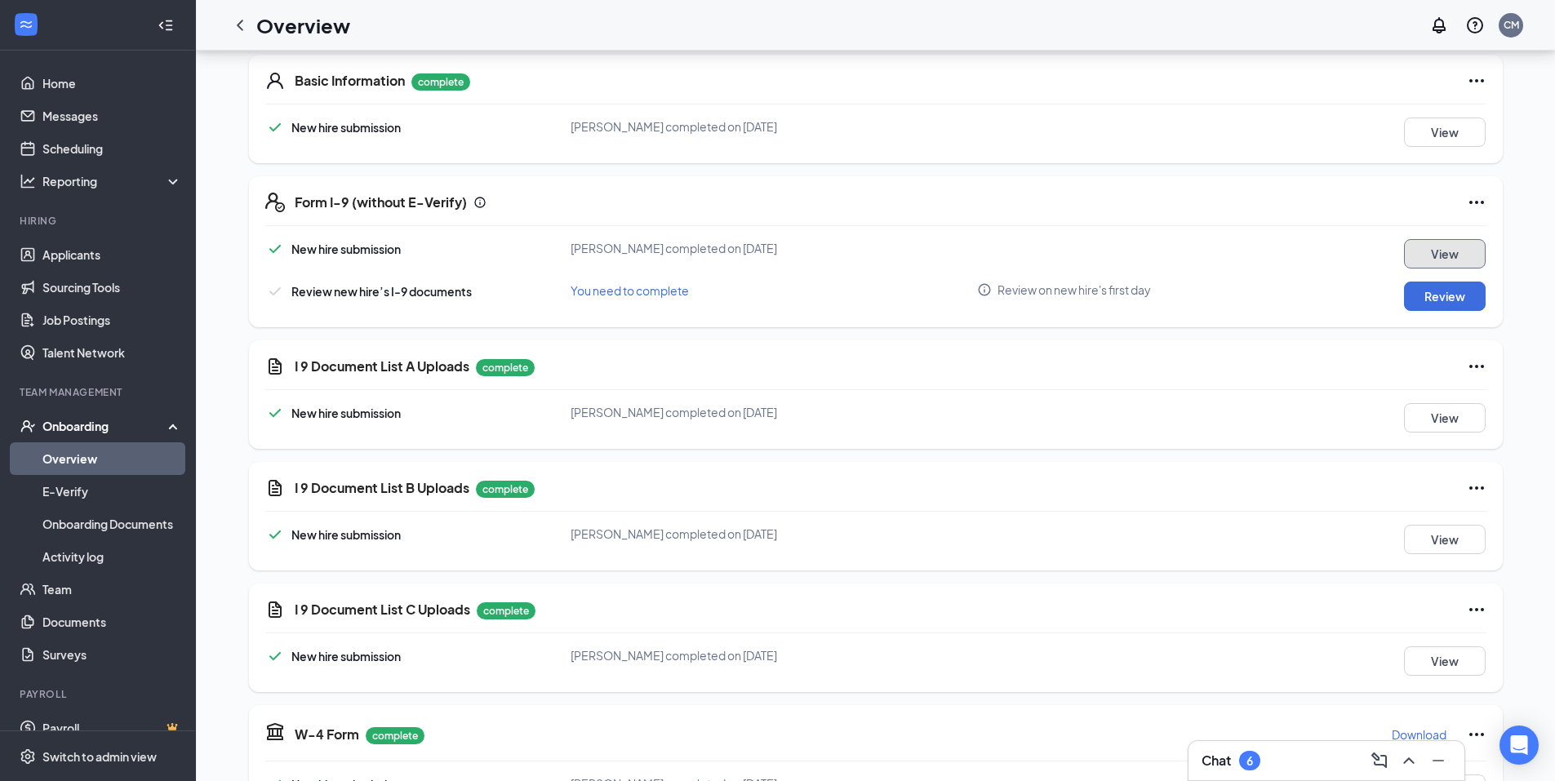
scroll to position [82, 0]
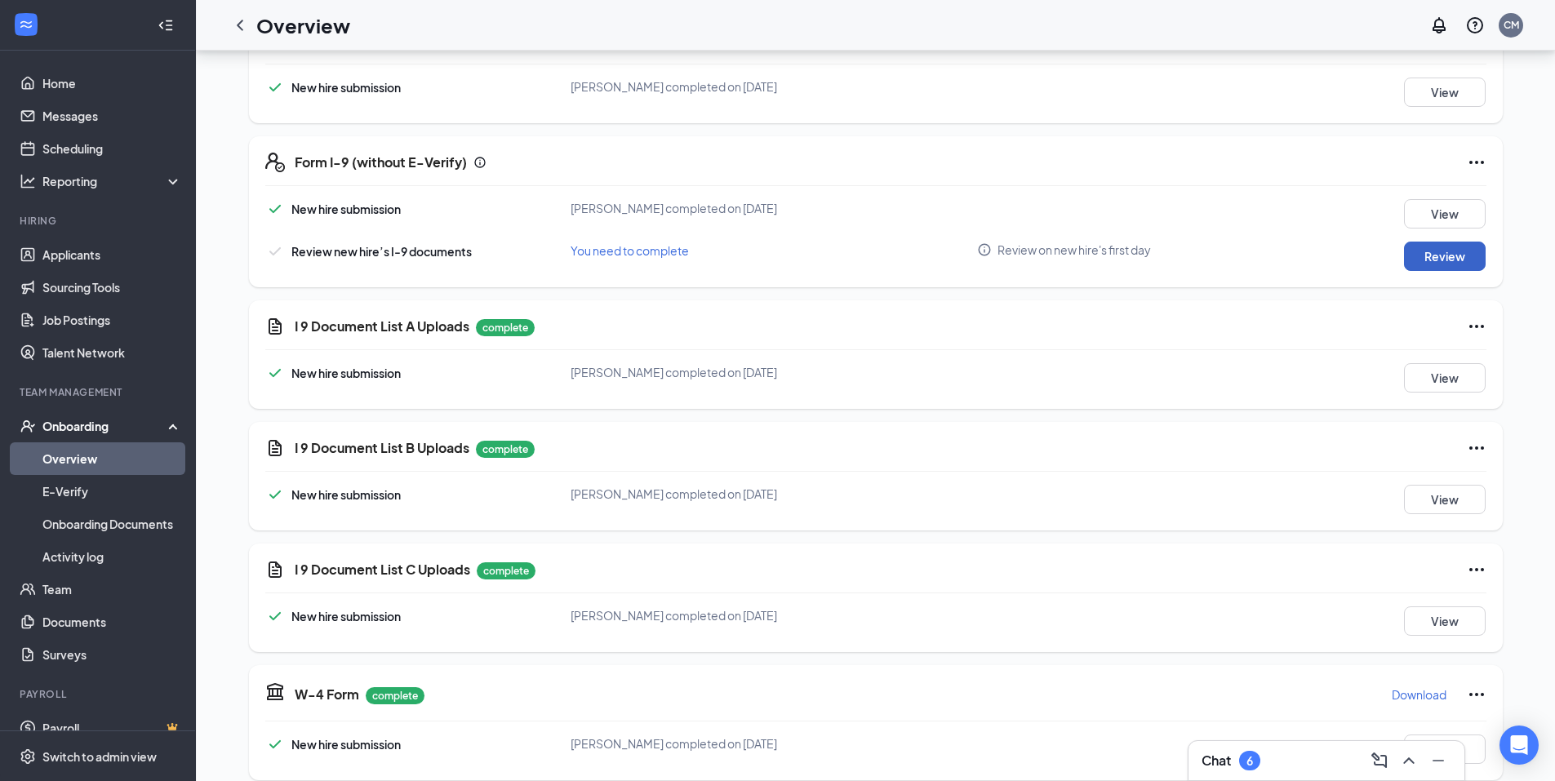
click at [1448, 260] on button "Review" at bounding box center [1445, 256] width 82 height 29
type input "[DATE]"
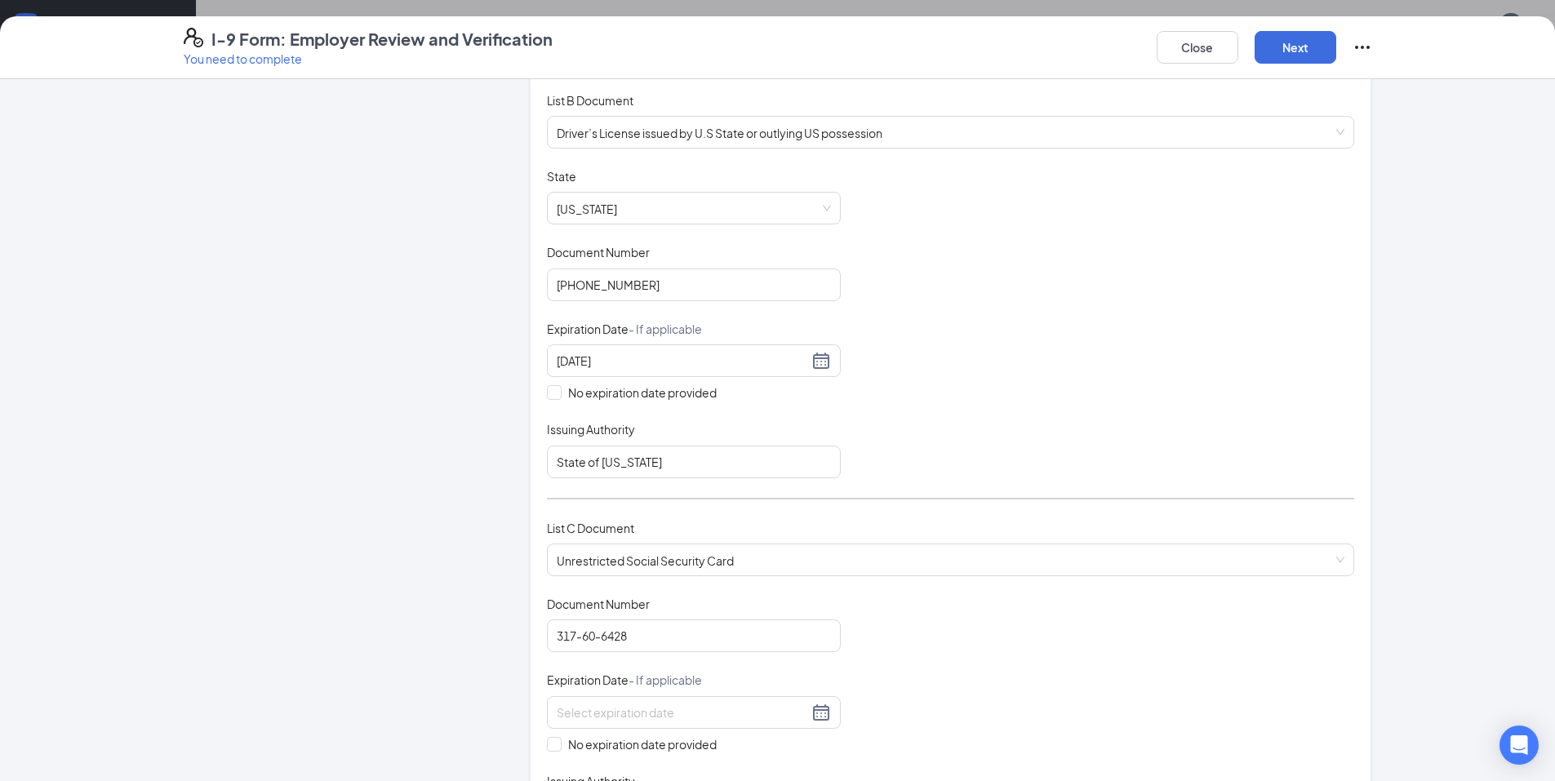
scroll to position [245, 0]
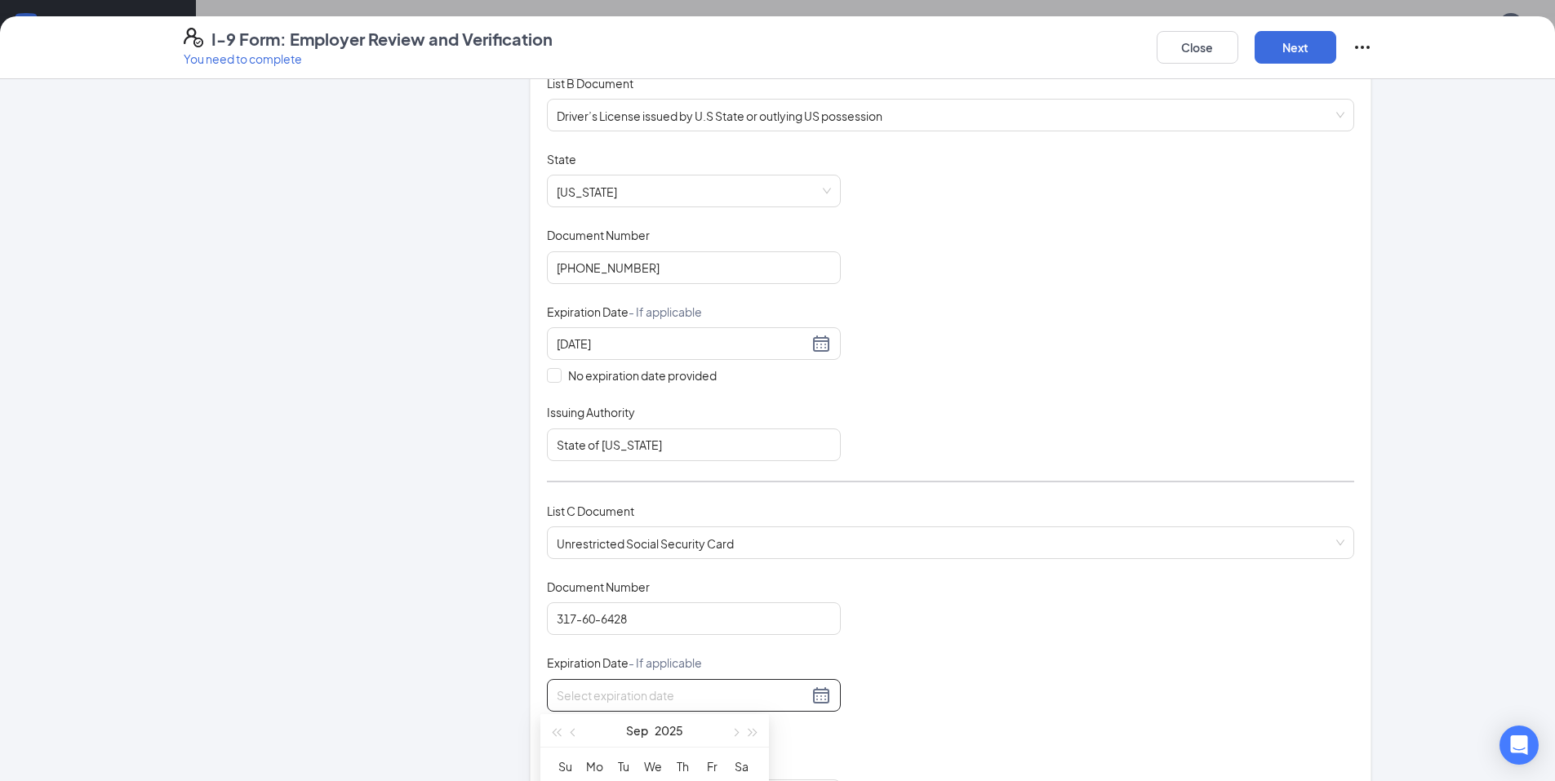
click at [627, 698] on input at bounding box center [682, 696] width 251 height 18
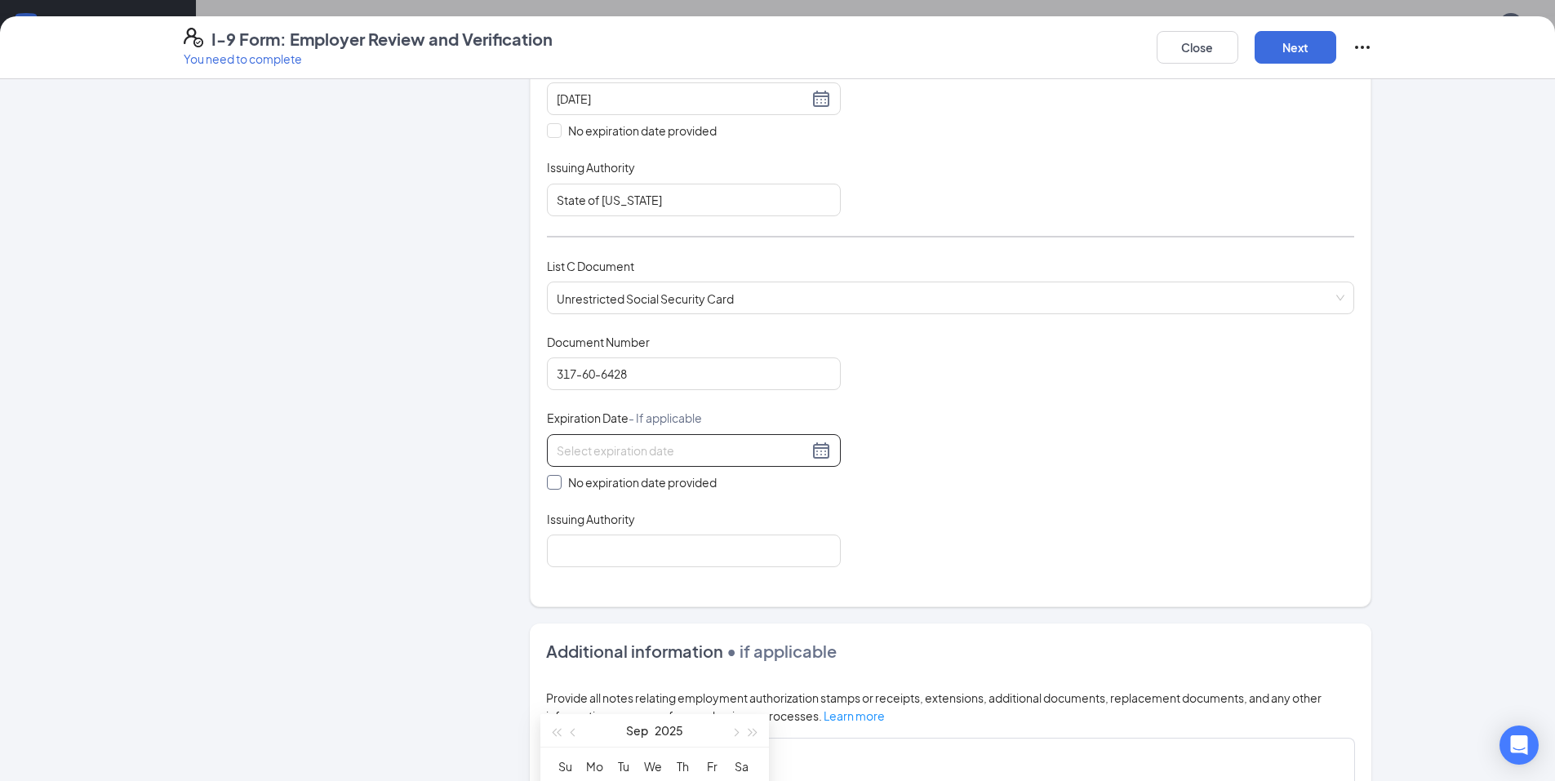
click at [549, 483] on input "No expiration date provided" at bounding box center [552, 480] width 11 height 11
checkbox input "true"
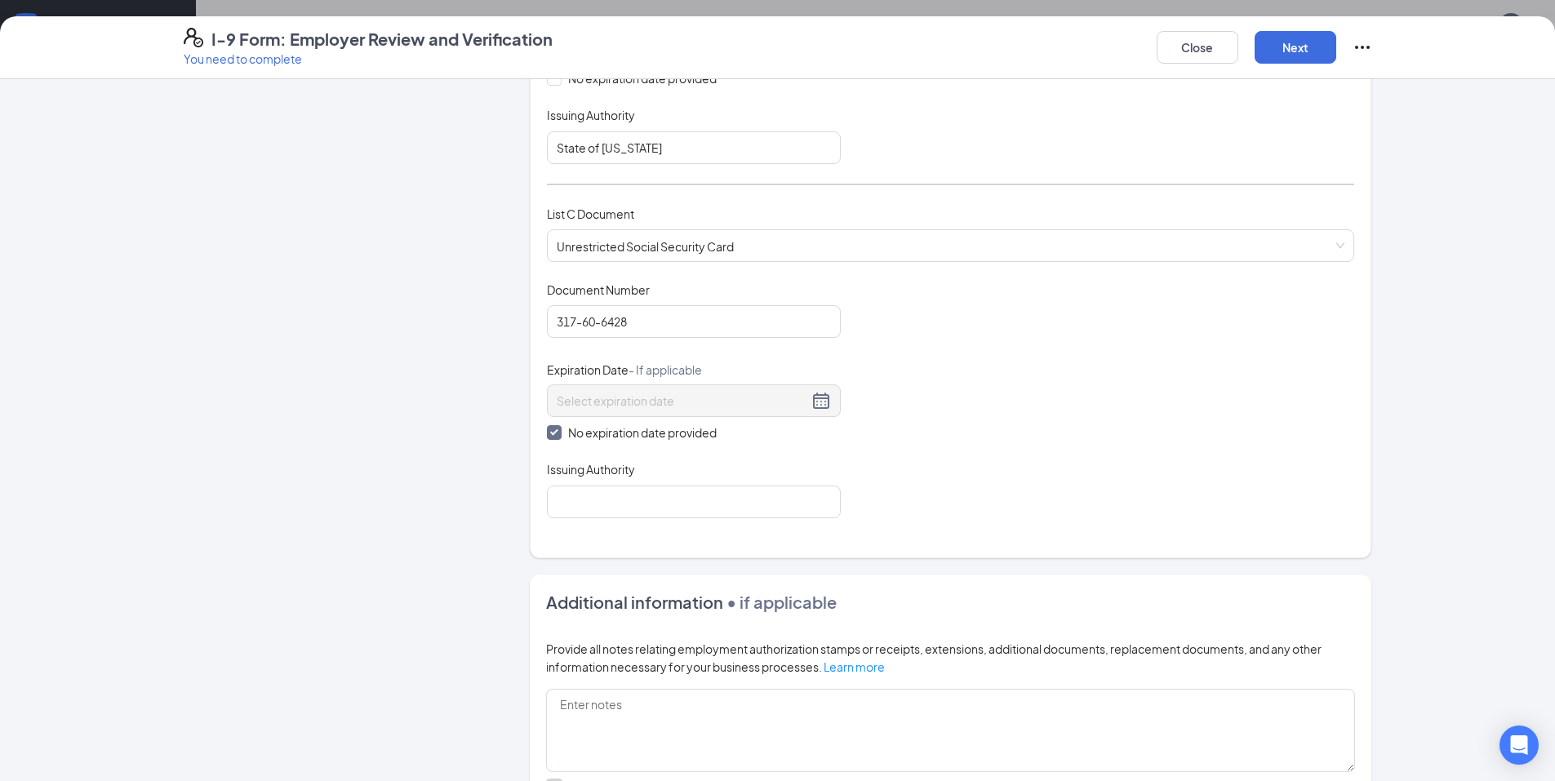
scroll to position [572, 0]
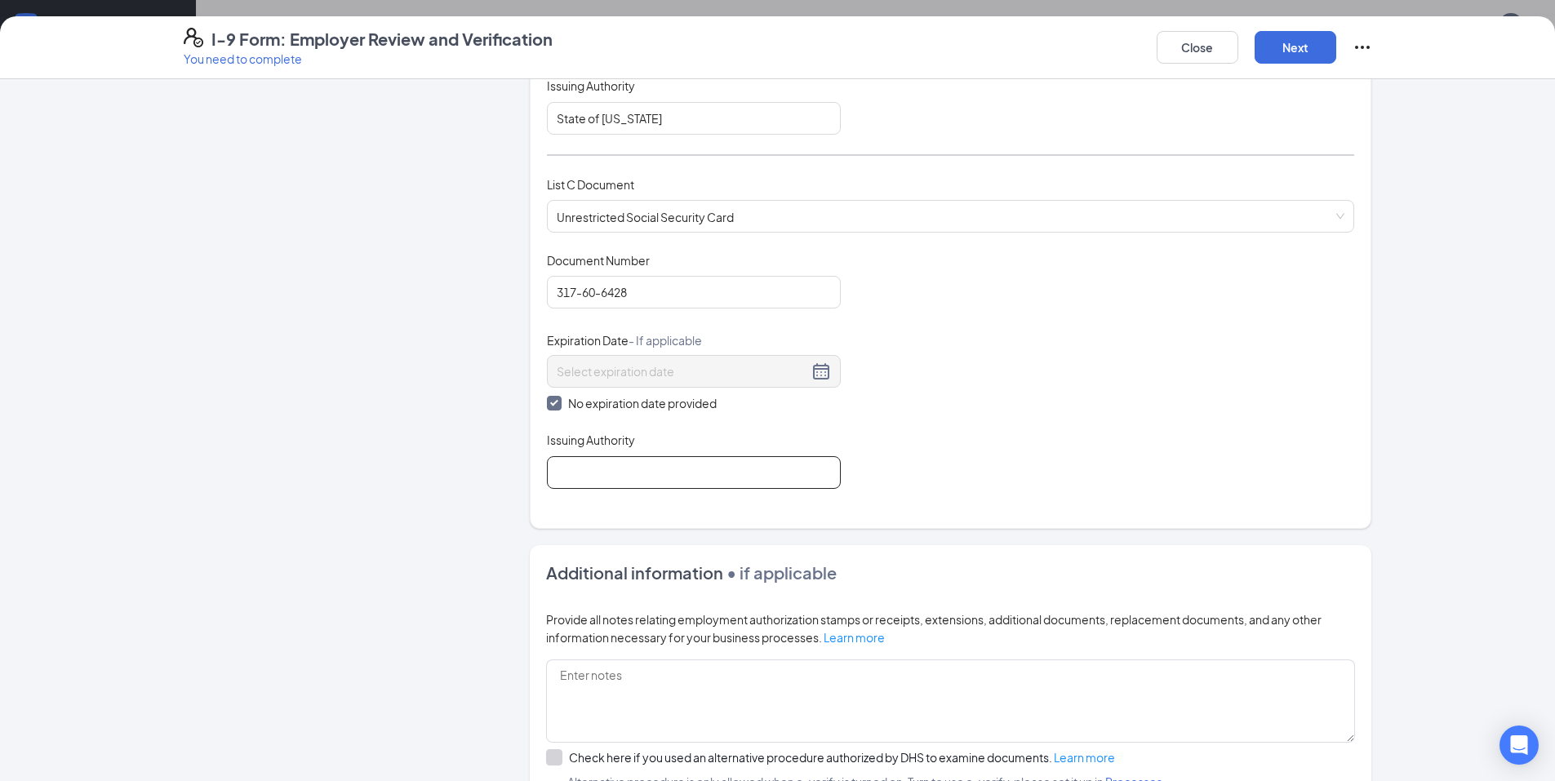
click at [703, 476] on input "Issuing Authority" at bounding box center [694, 472] width 294 height 33
type input "Social Security Administration"
click at [1125, 443] on div "Document Title Unrestricted Social Security Card Document Number 317-60-6428 Ex…" at bounding box center [950, 370] width 807 height 237
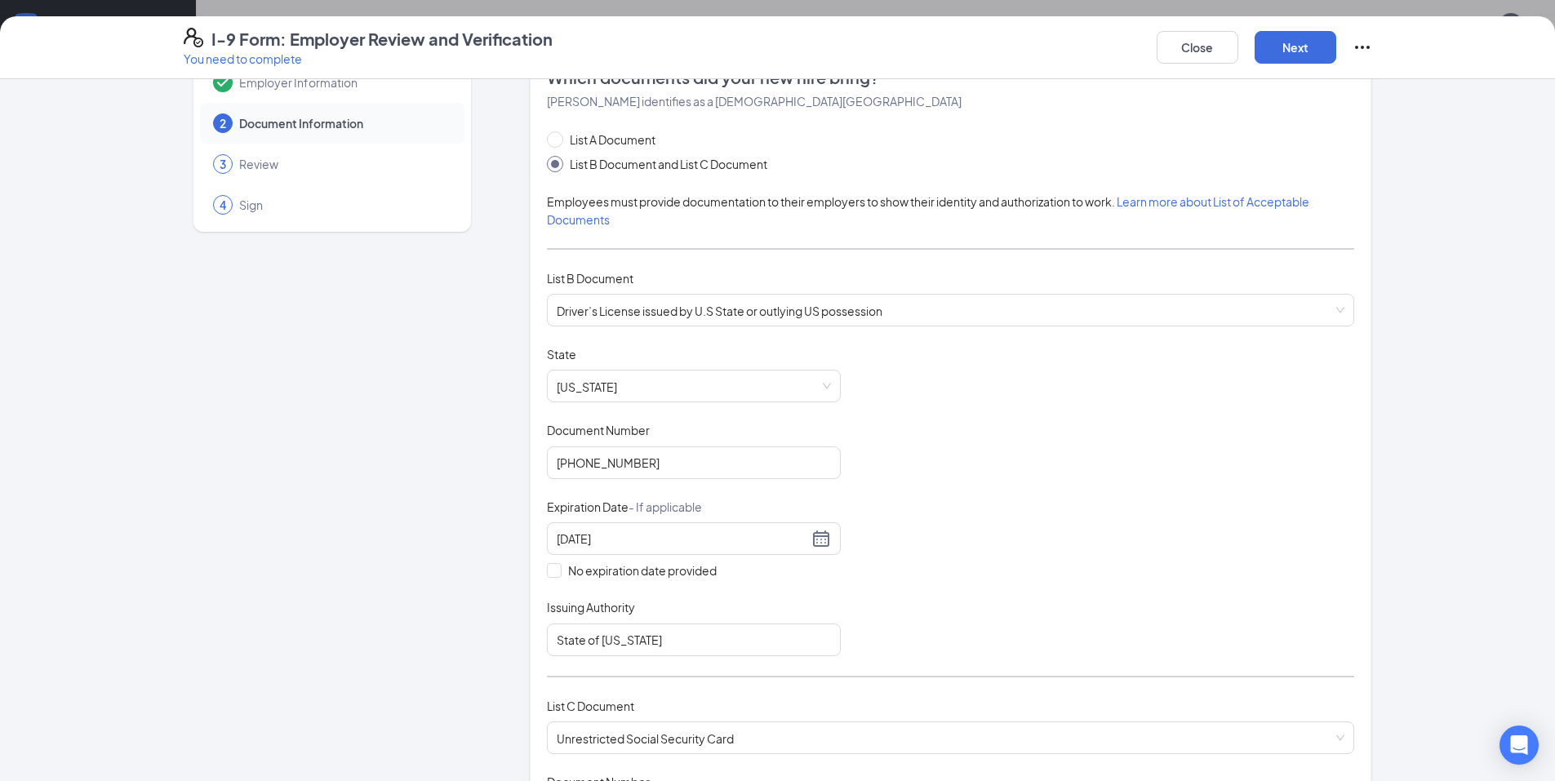
scroll to position [0, 0]
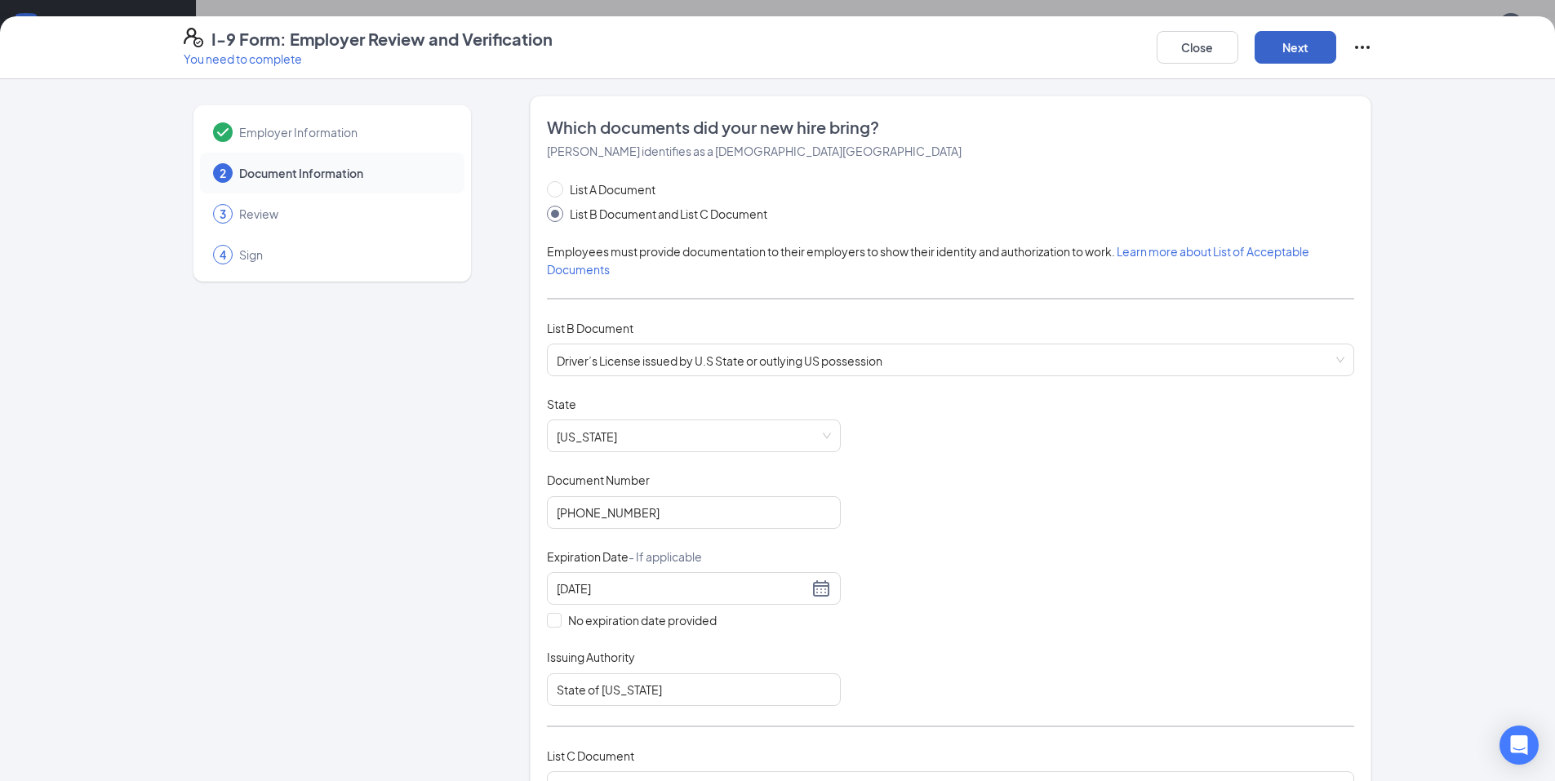
click at [1297, 51] on button "Next" at bounding box center [1296, 47] width 82 height 33
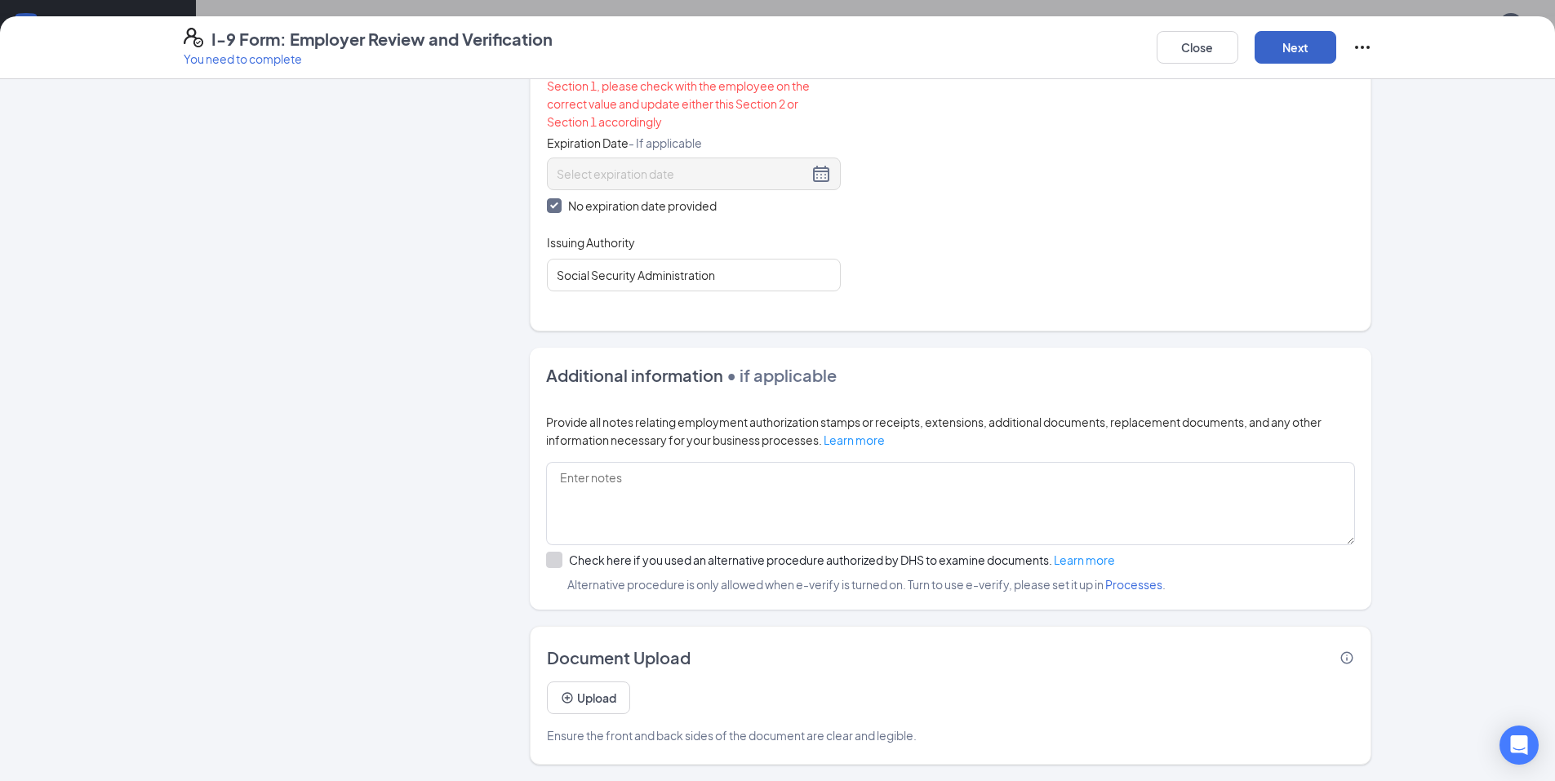
scroll to position [331, 0]
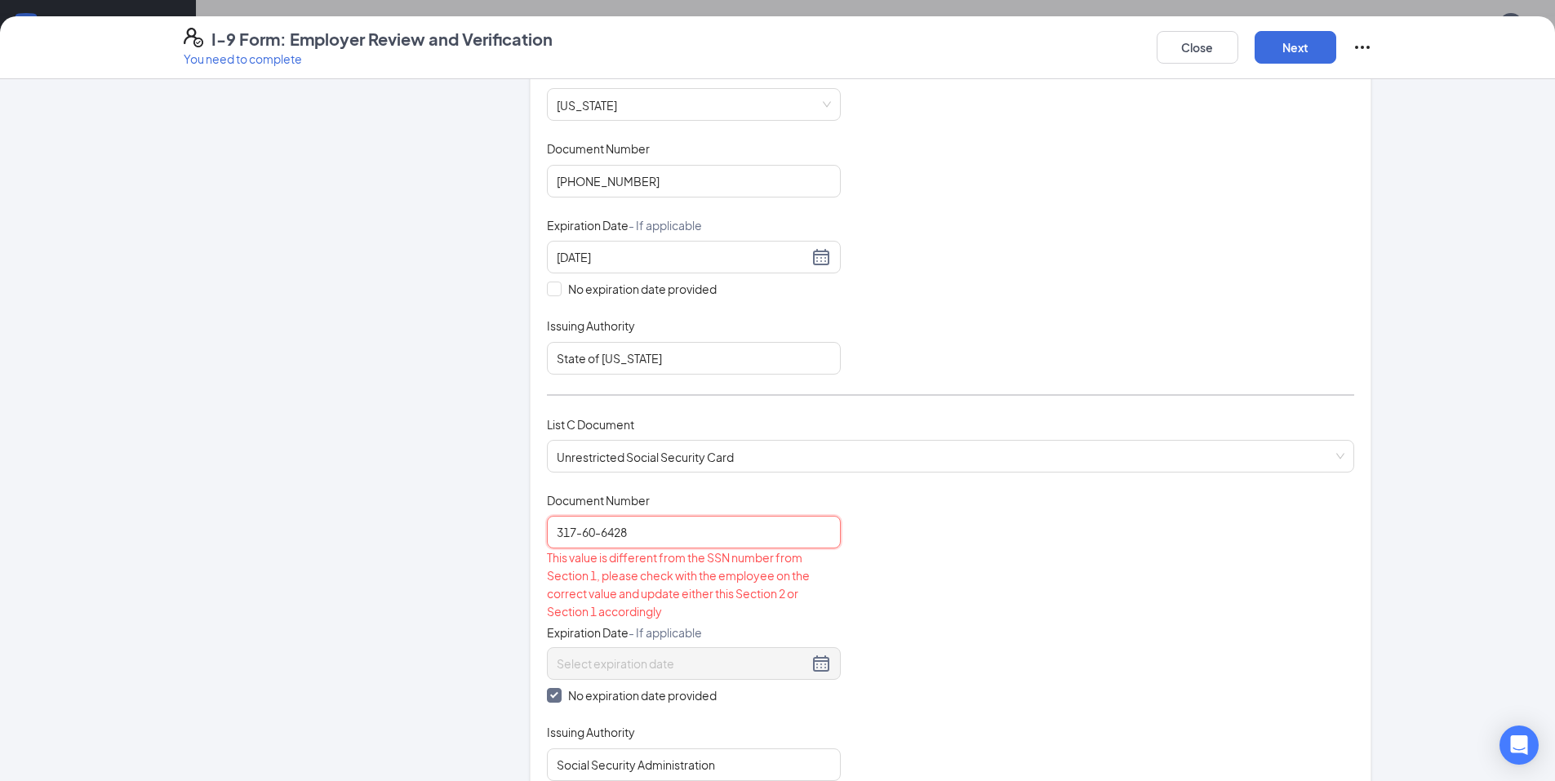
click at [633, 533] on input "317-60-6428" at bounding box center [694, 532] width 294 height 33
click at [595, 536] on input "317-60-6428" at bounding box center [694, 532] width 294 height 33
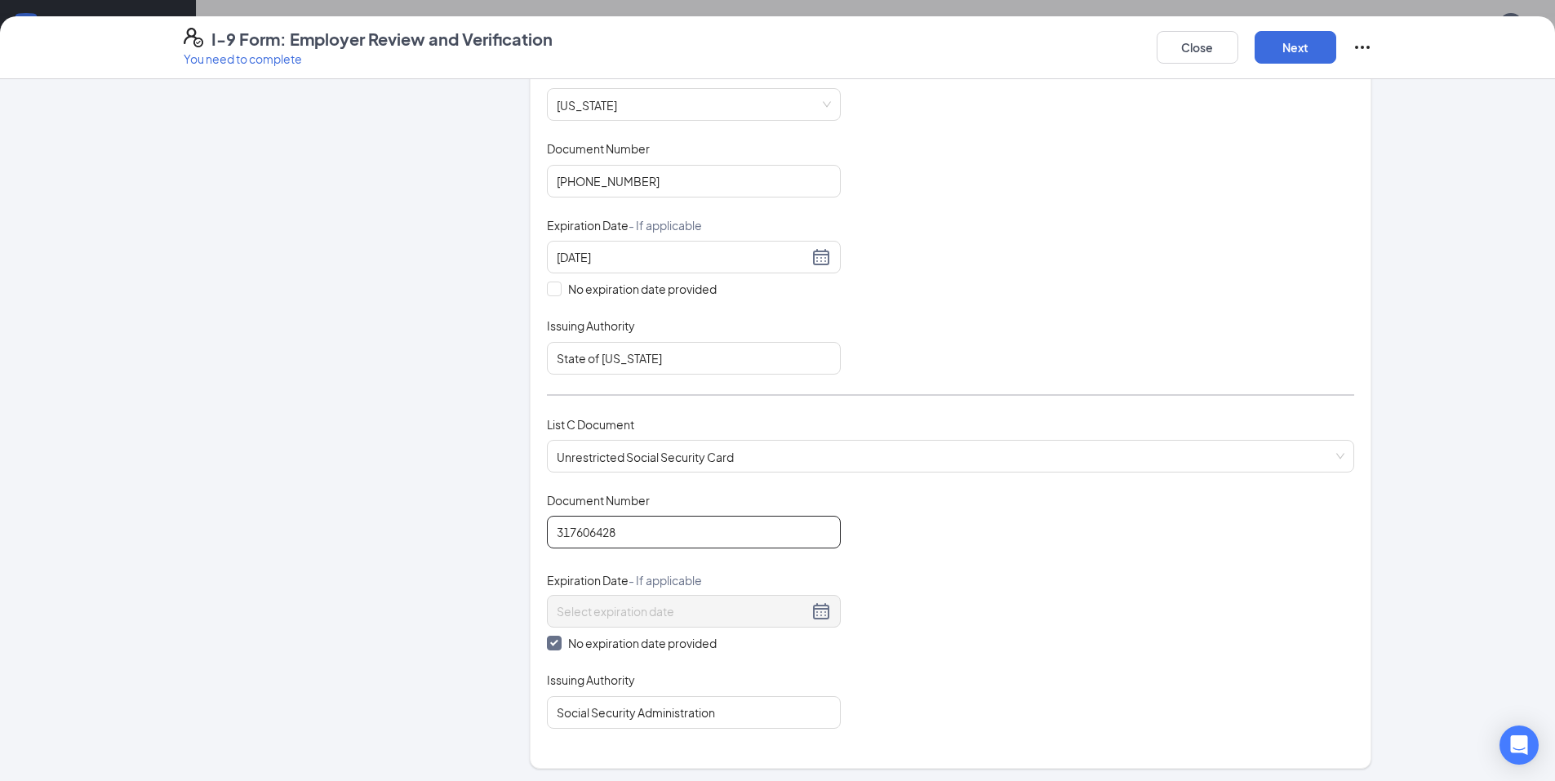
type input "317606428"
click at [1026, 589] on div "Document Title Unrestricted Social Security Card Document Number 317606428 Expi…" at bounding box center [950, 610] width 807 height 237
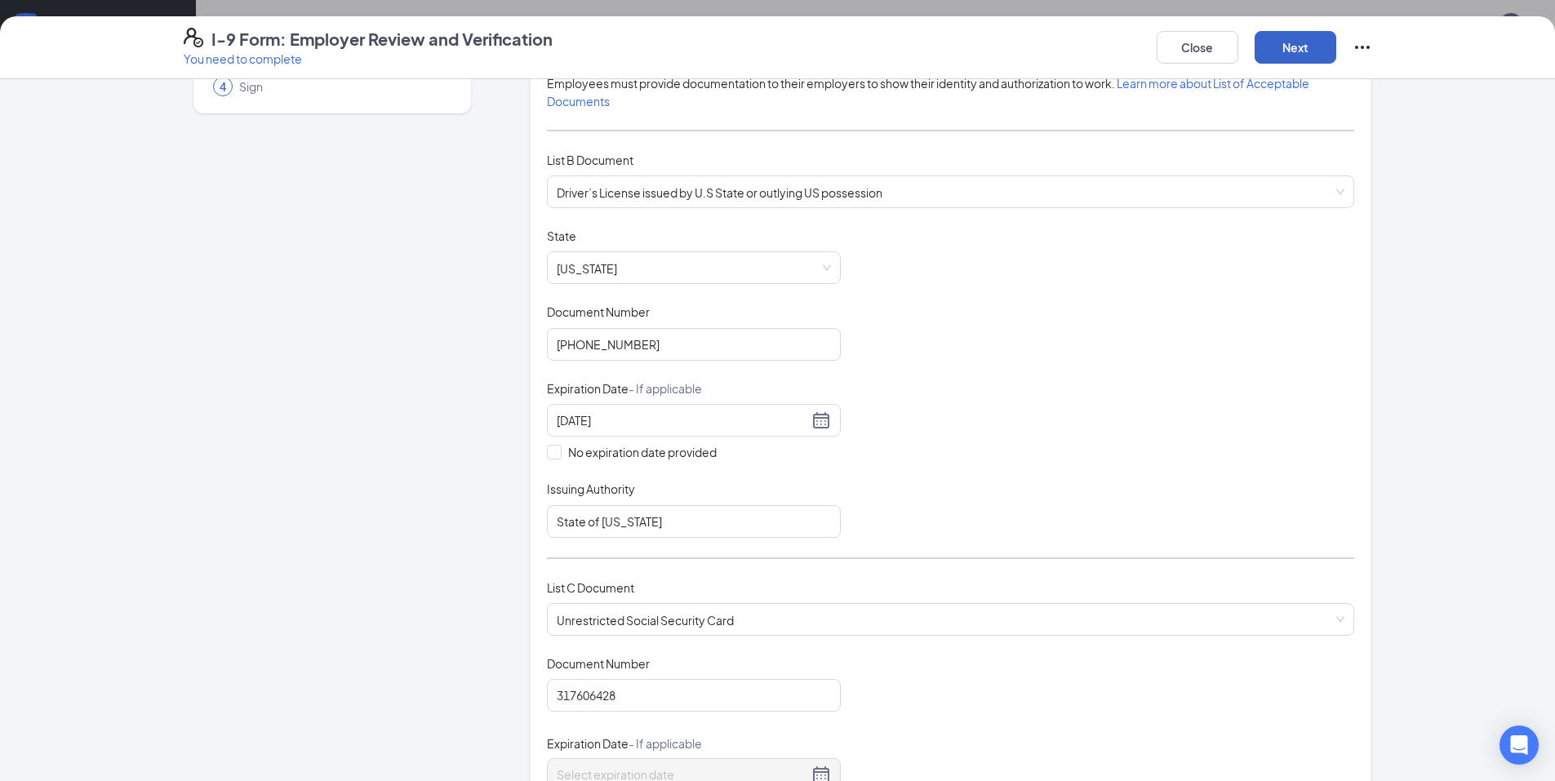
click at [1303, 47] on button "Next" at bounding box center [1296, 47] width 82 height 33
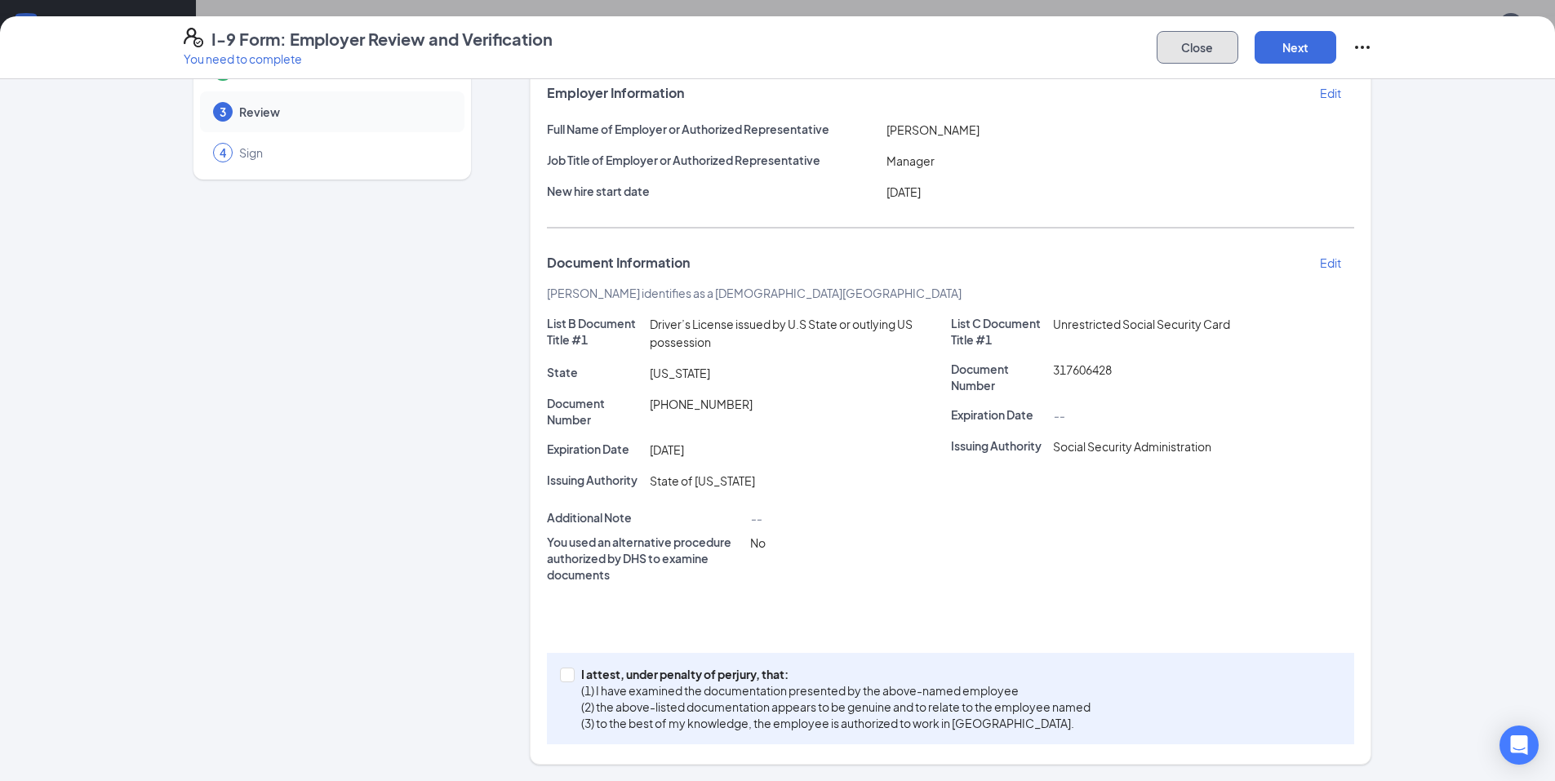
click at [1172, 45] on button "Close" at bounding box center [1198, 47] width 82 height 33
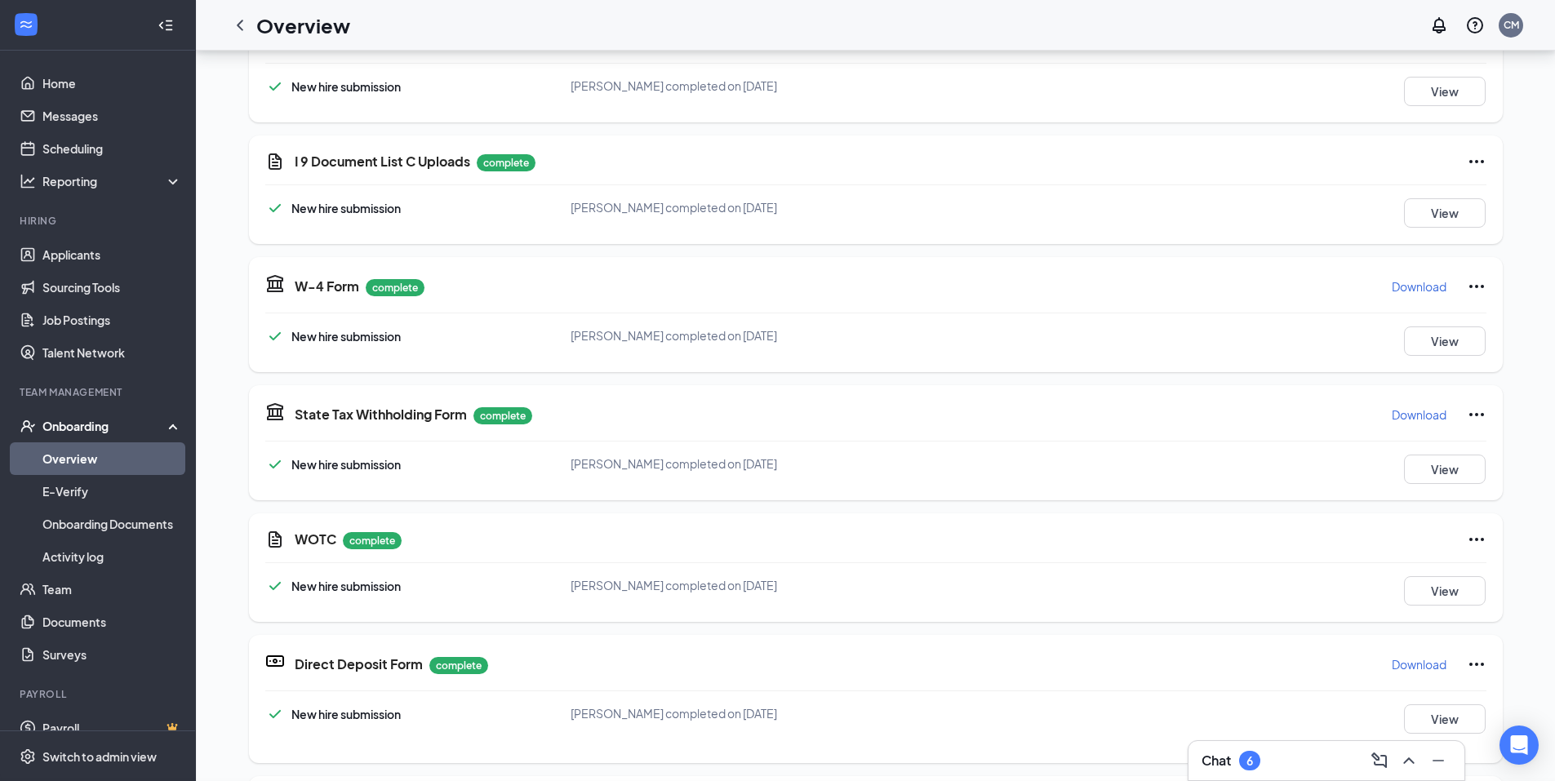
scroll to position [74, 0]
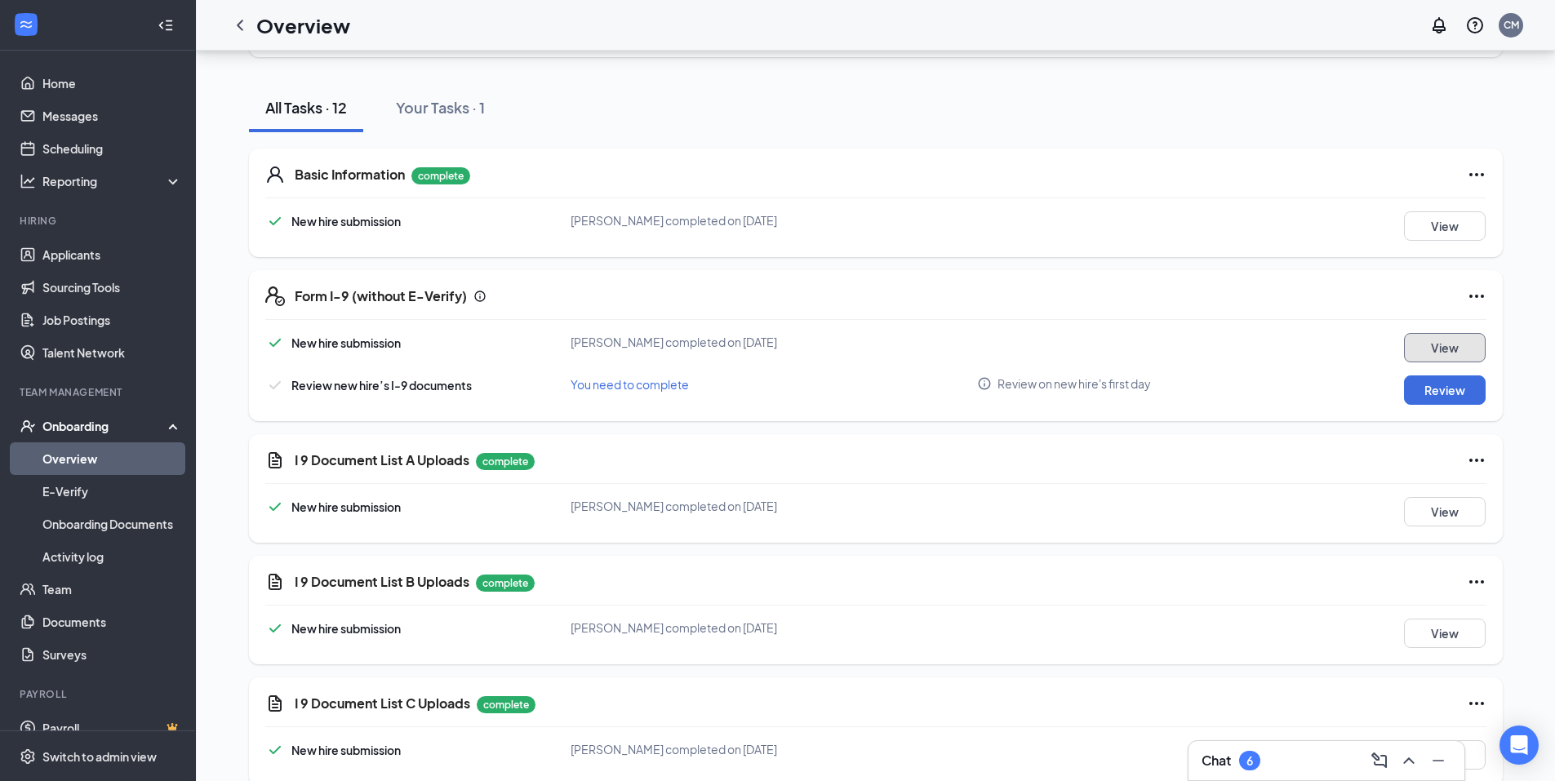
click at [1437, 353] on button "View" at bounding box center [1445, 347] width 82 height 29
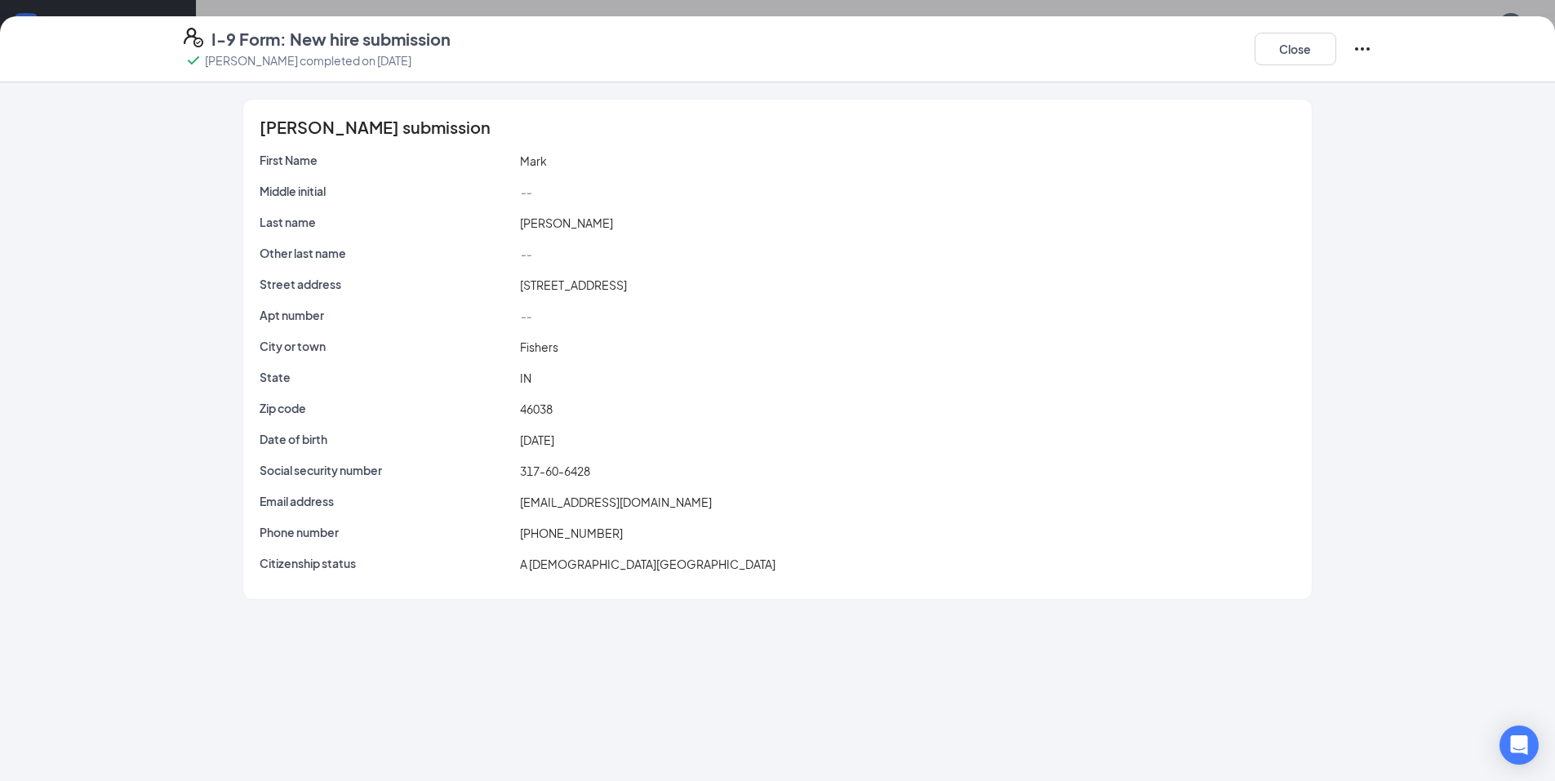
scroll to position [0, 0]
click at [1305, 45] on button "Close" at bounding box center [1296, 49] width 82 height 33
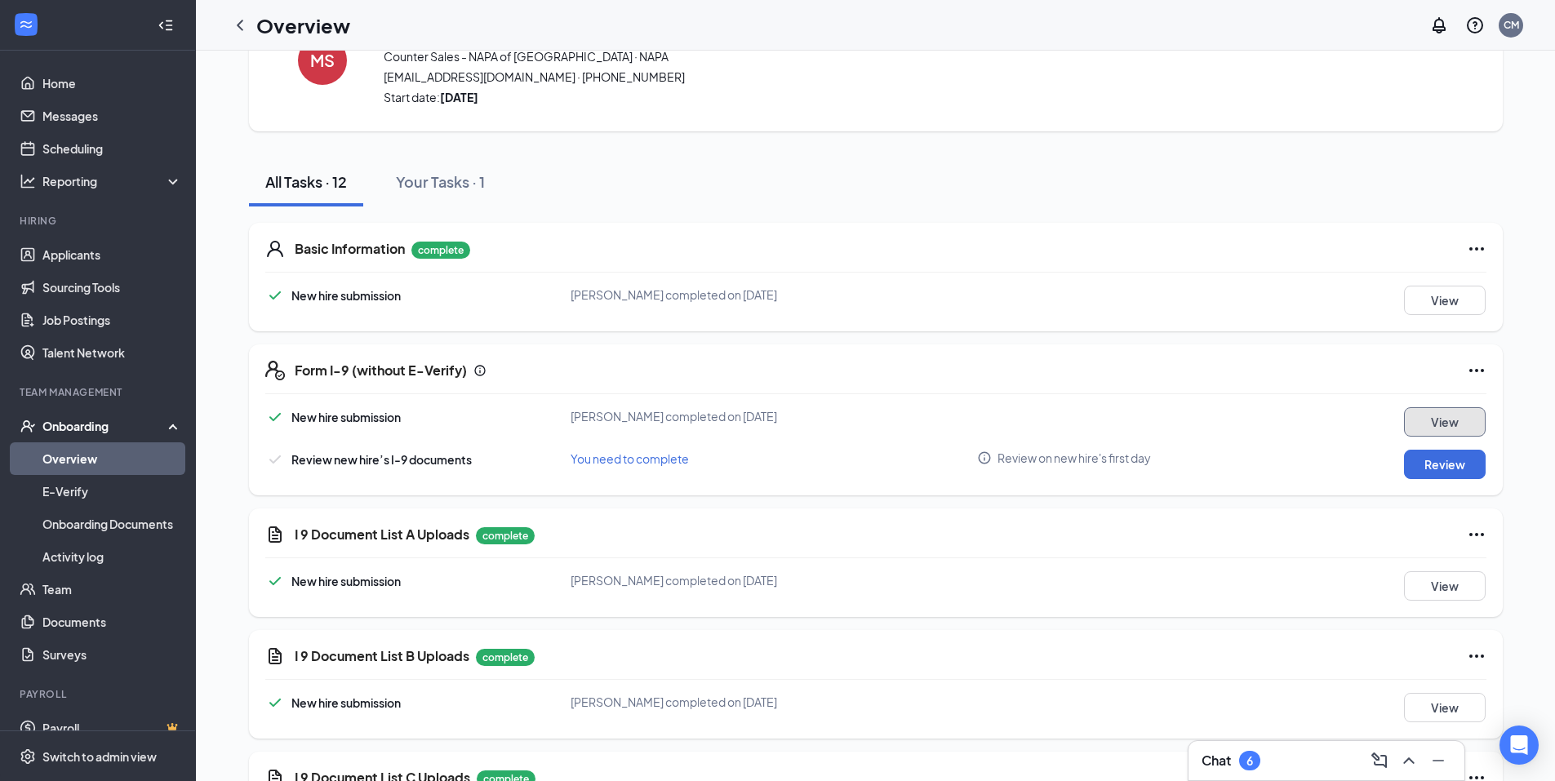
click at [1449, 422] on button "View" at bounding box center [1445, 421] width 82 height 29
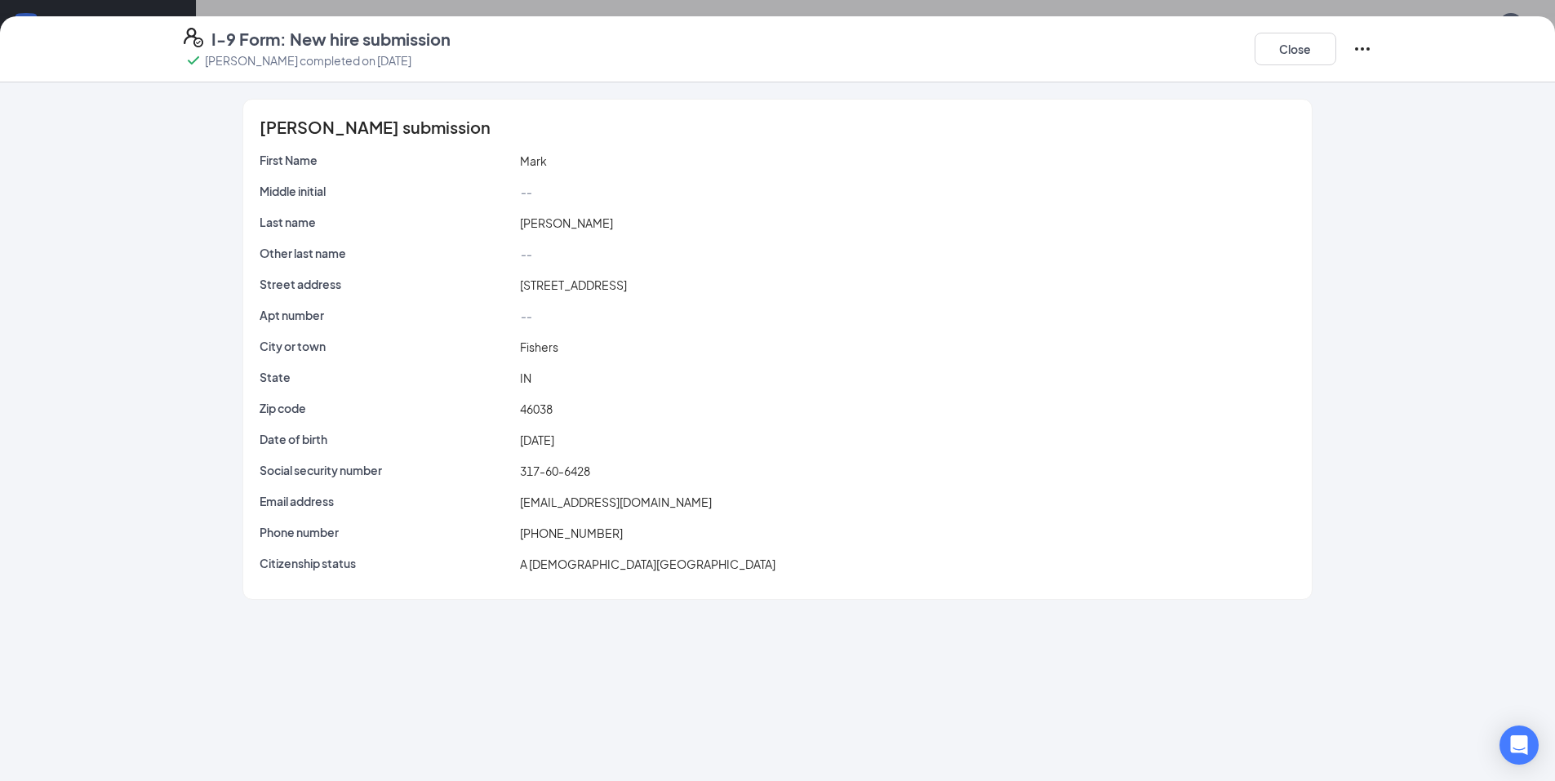
click at [1367, 52] on icon "Ellipses" at bounding box center [1363, 49] width 20 height 20
click at [114, 252] on div "[PERSON_NAME] submission First Name Mark Middle initial -- Last name [PERSON_NA…" at bounding box center [777, 431] width 1555 height 699
click at [1295, 51] on button "Close" at bounding box center [1296, 49] width 82 height 33
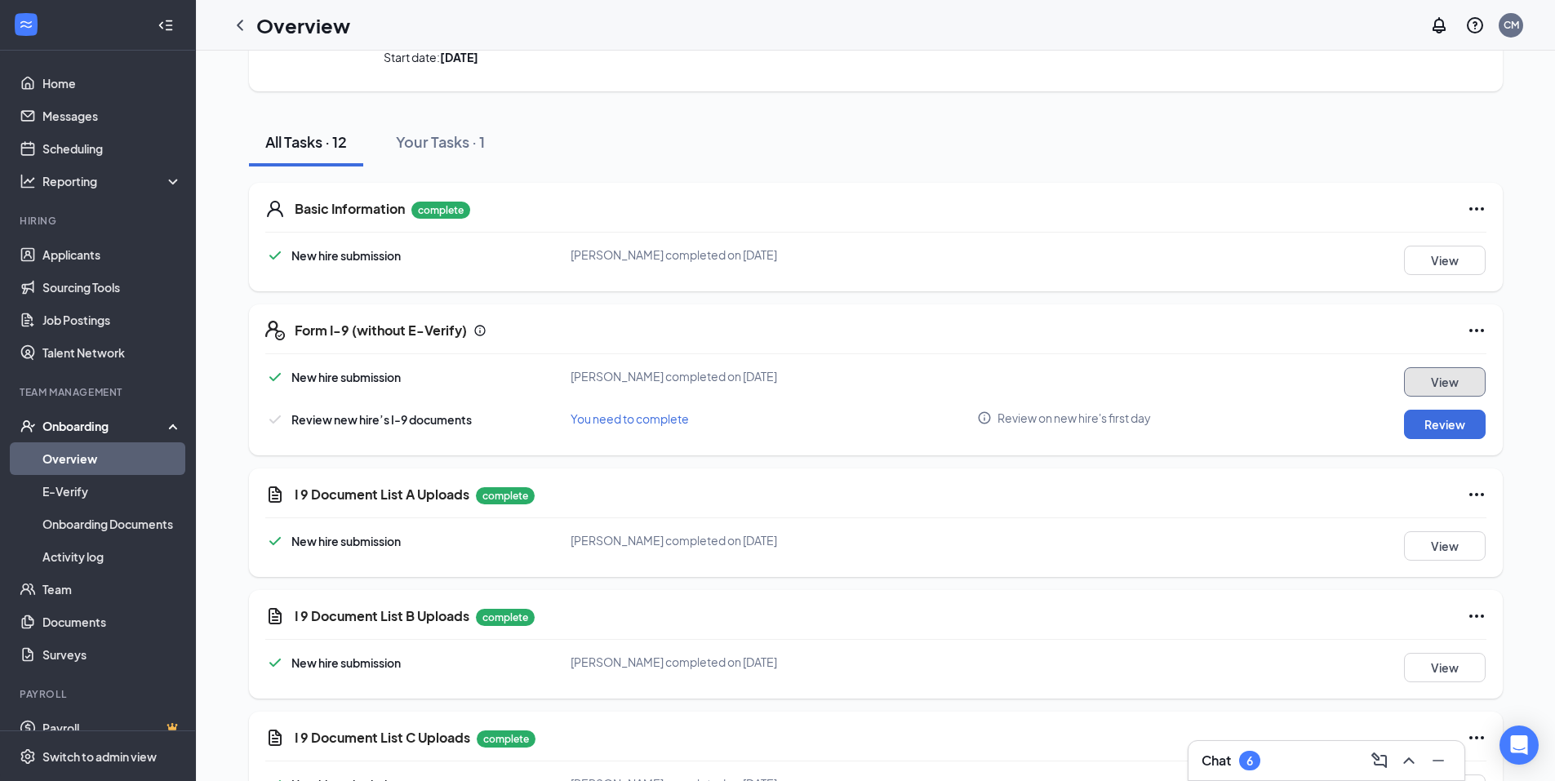
scroll to position [82, 0]
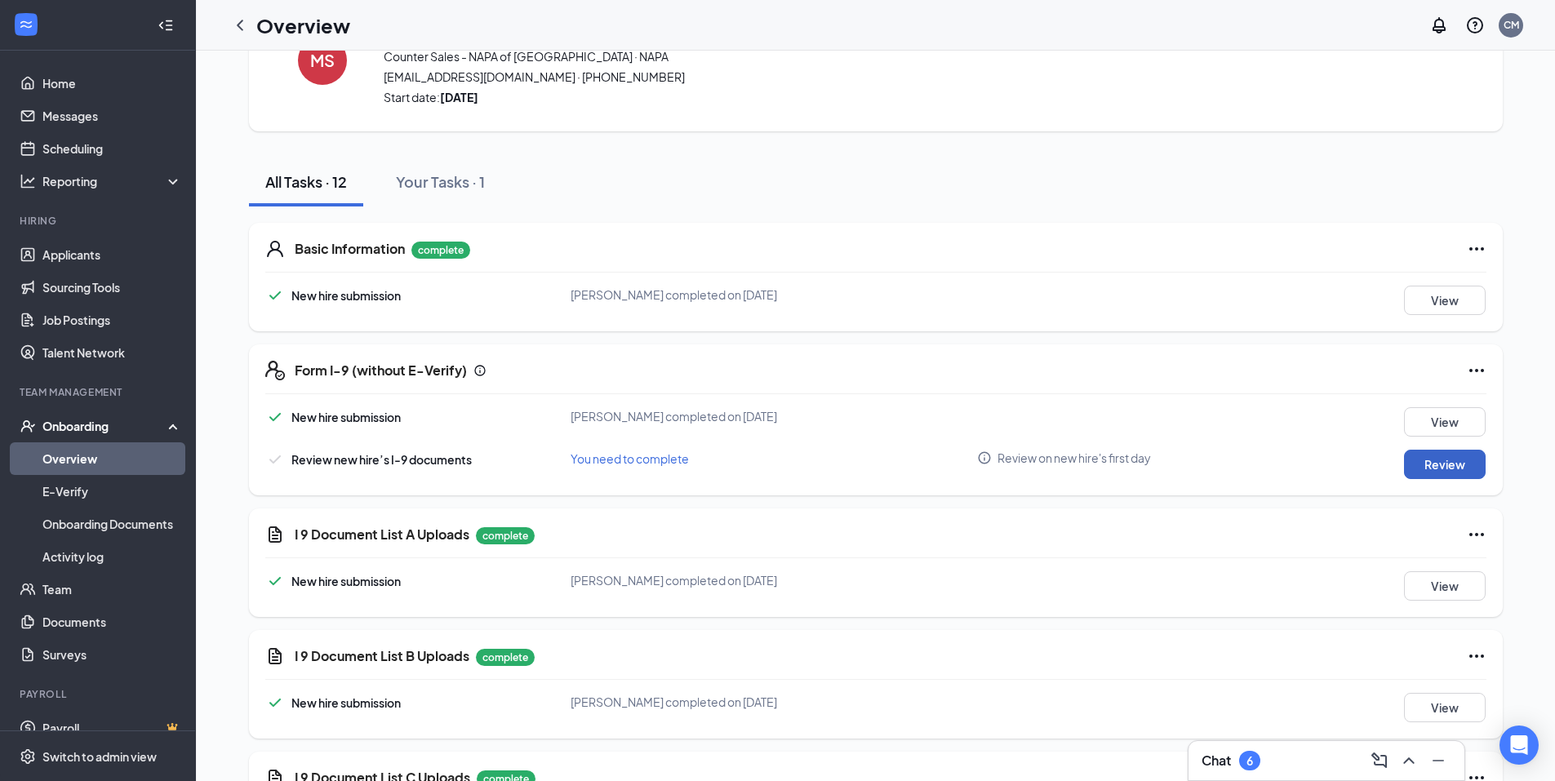
click at [1433, 469] on button "Review" at bounding box center [1445, 464] width 82 height 29
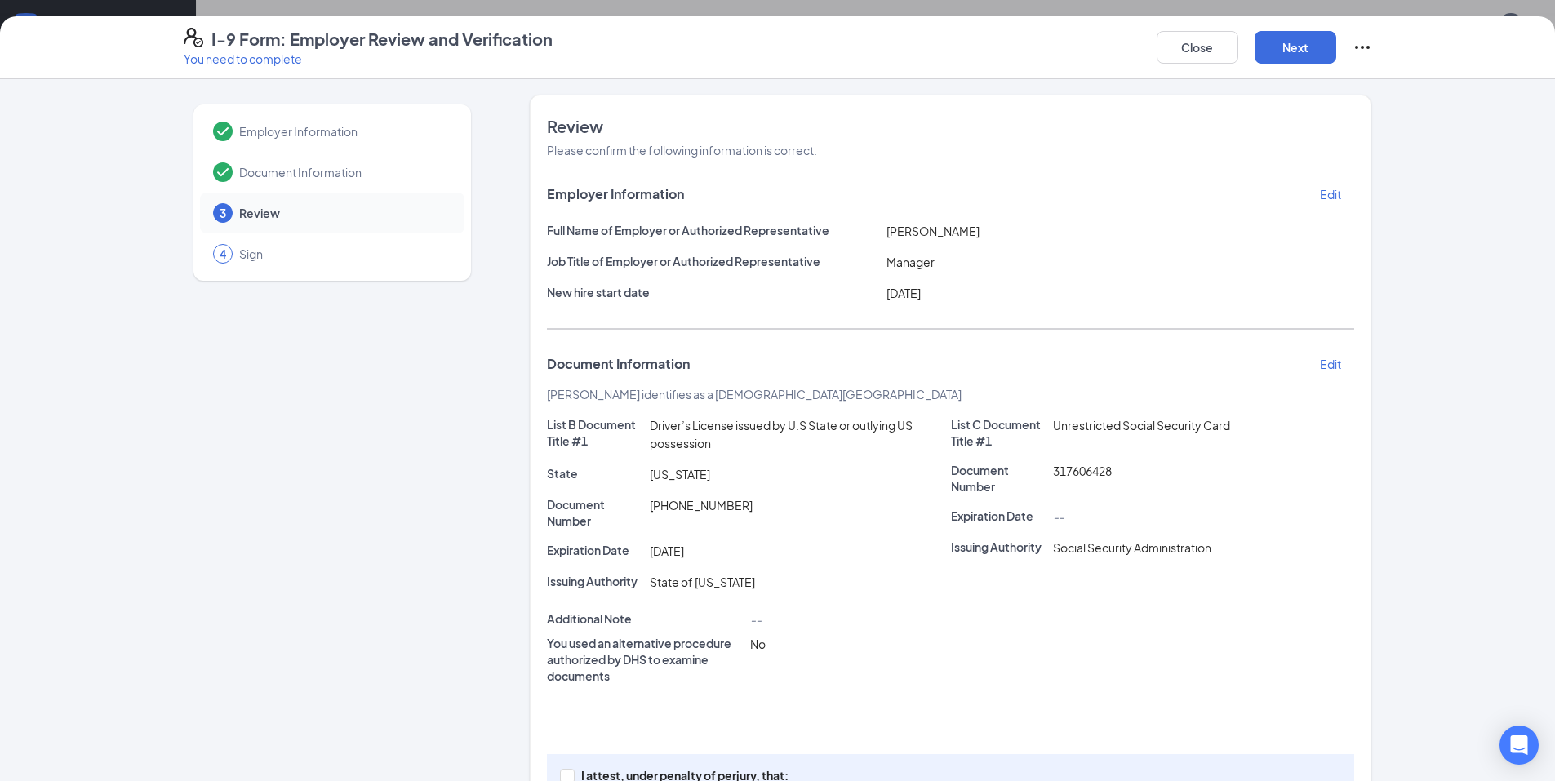
scroll to position [0, 0]
click at [1366, 46] on icon "Ellipses" at bounding box center [1363, 48] width 20 height 20
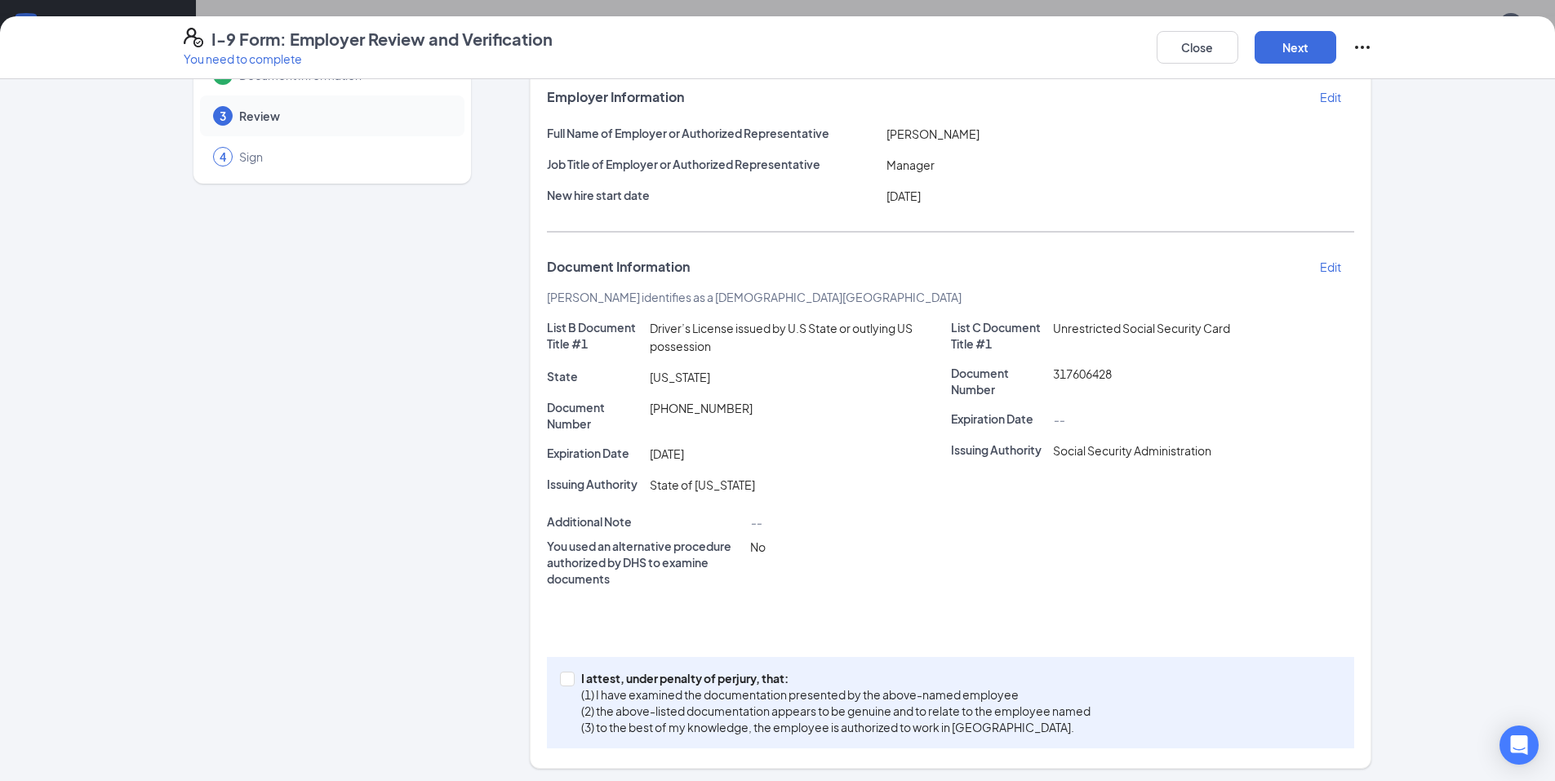
scroll to position [102, 0]
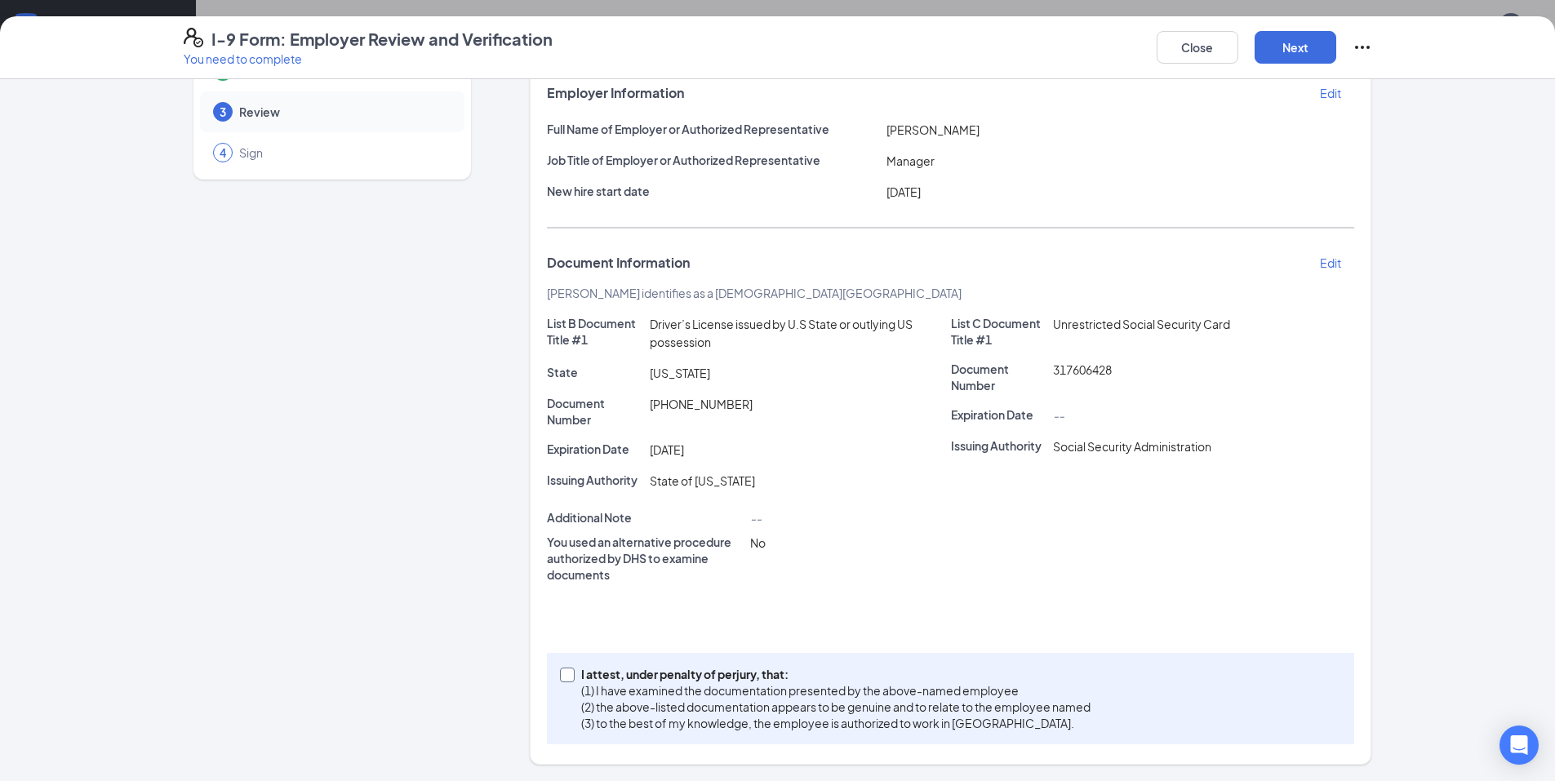
click at [565, 670] on input "I attest, under penalty of [PERSON_NAME], that: (1) I have examined the documen…" at bounding box center [565, 673] width 11 height 11
checkbox input "true"
click at [1299, 41] on button "Next" at bounding box center [1296, 47] width 82 height 33
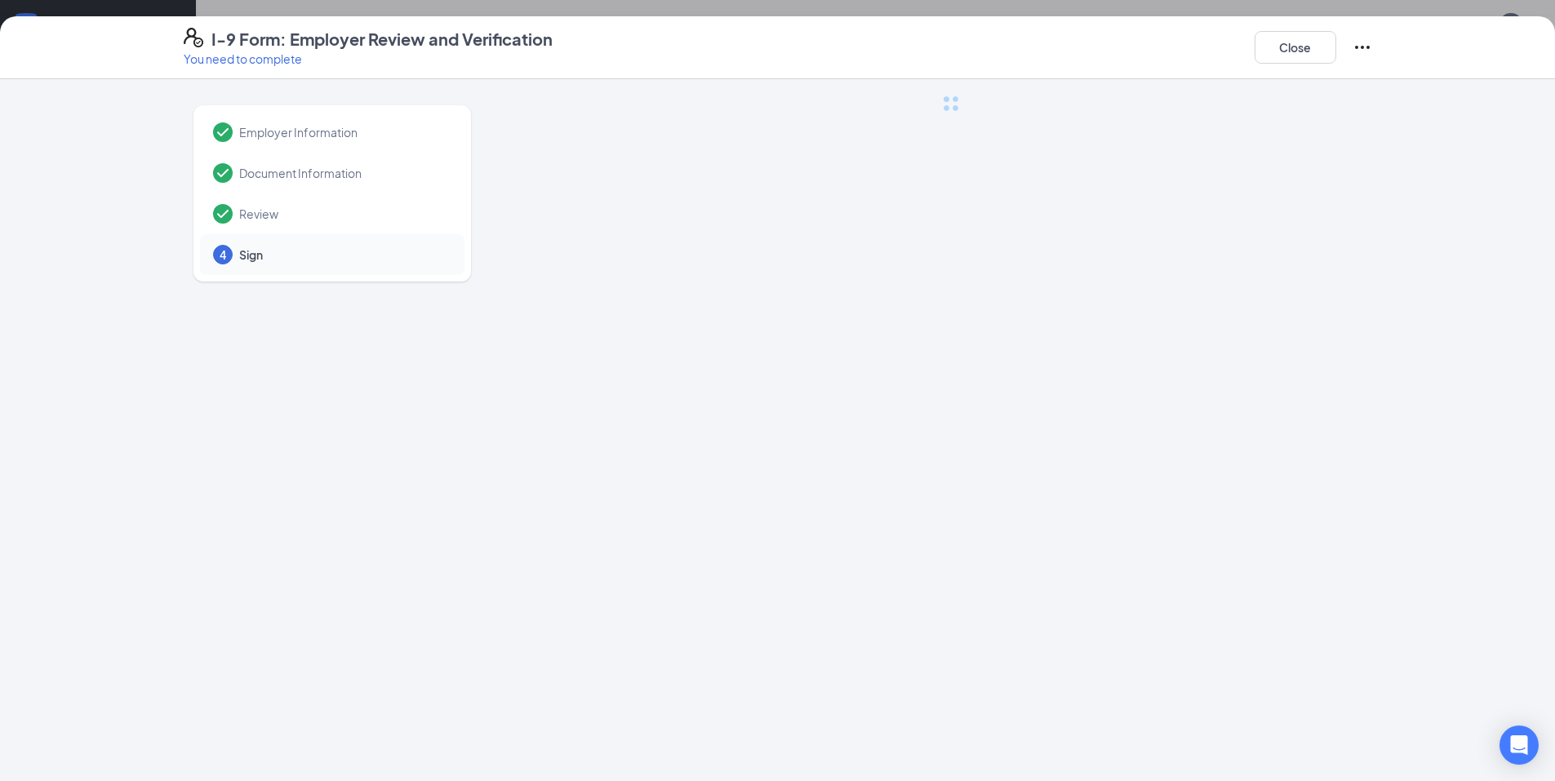
scroll to position [0, 0]
